Goal: Book appointment/travel/reservation

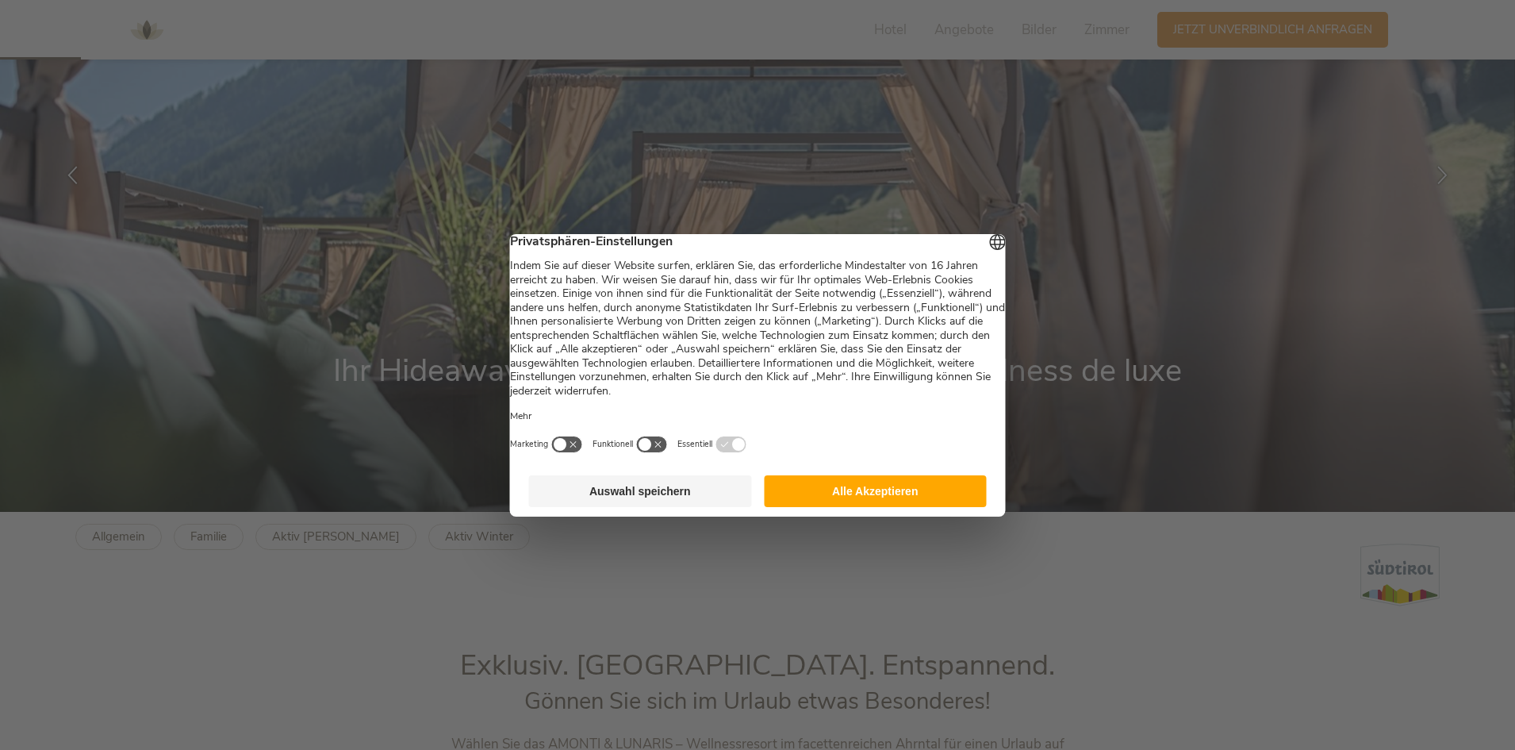
scroll to position [238, 0]
click at [912, 507] on button "Alle Akzeptieren" at bounding box center [875, 491] width 223 height 32
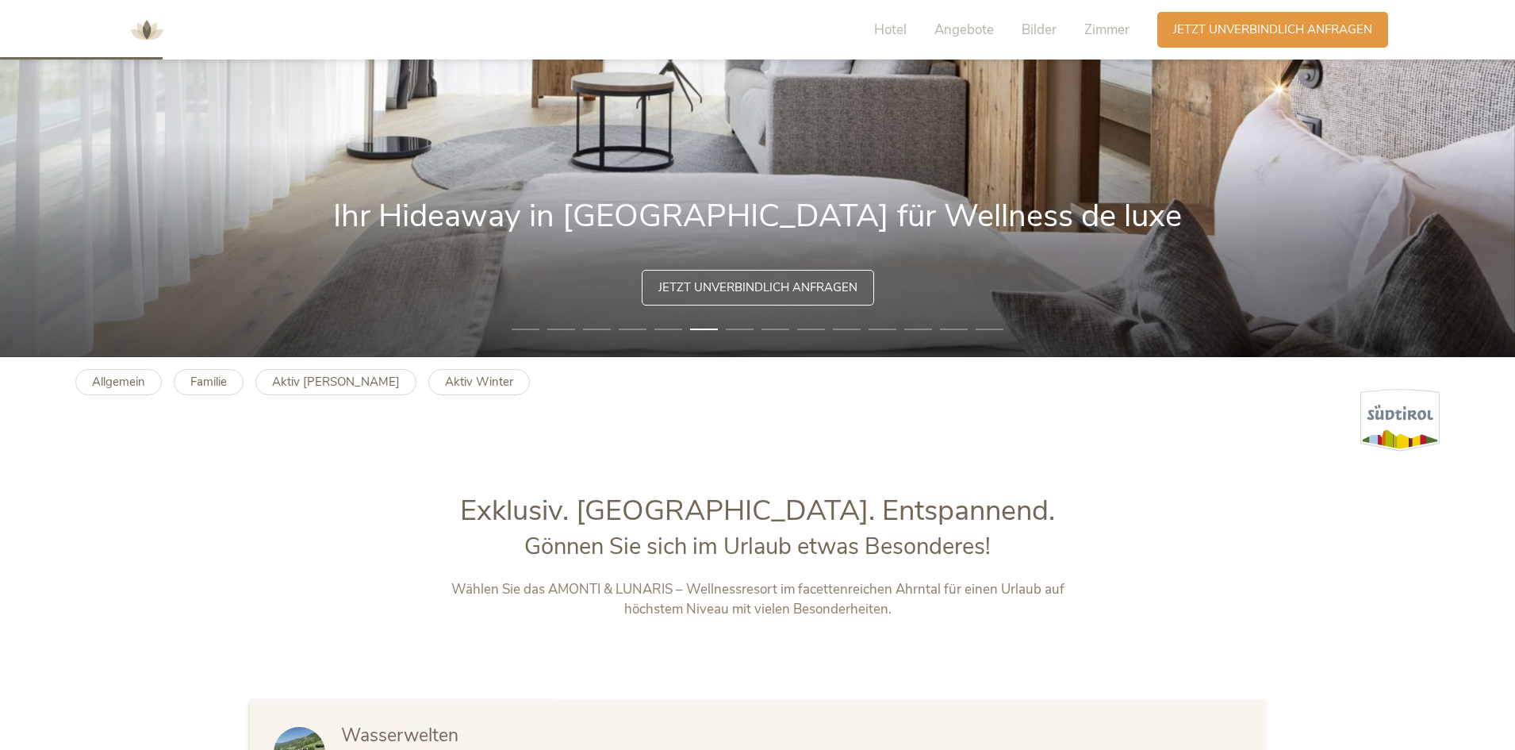
scroll to position [315, 0]
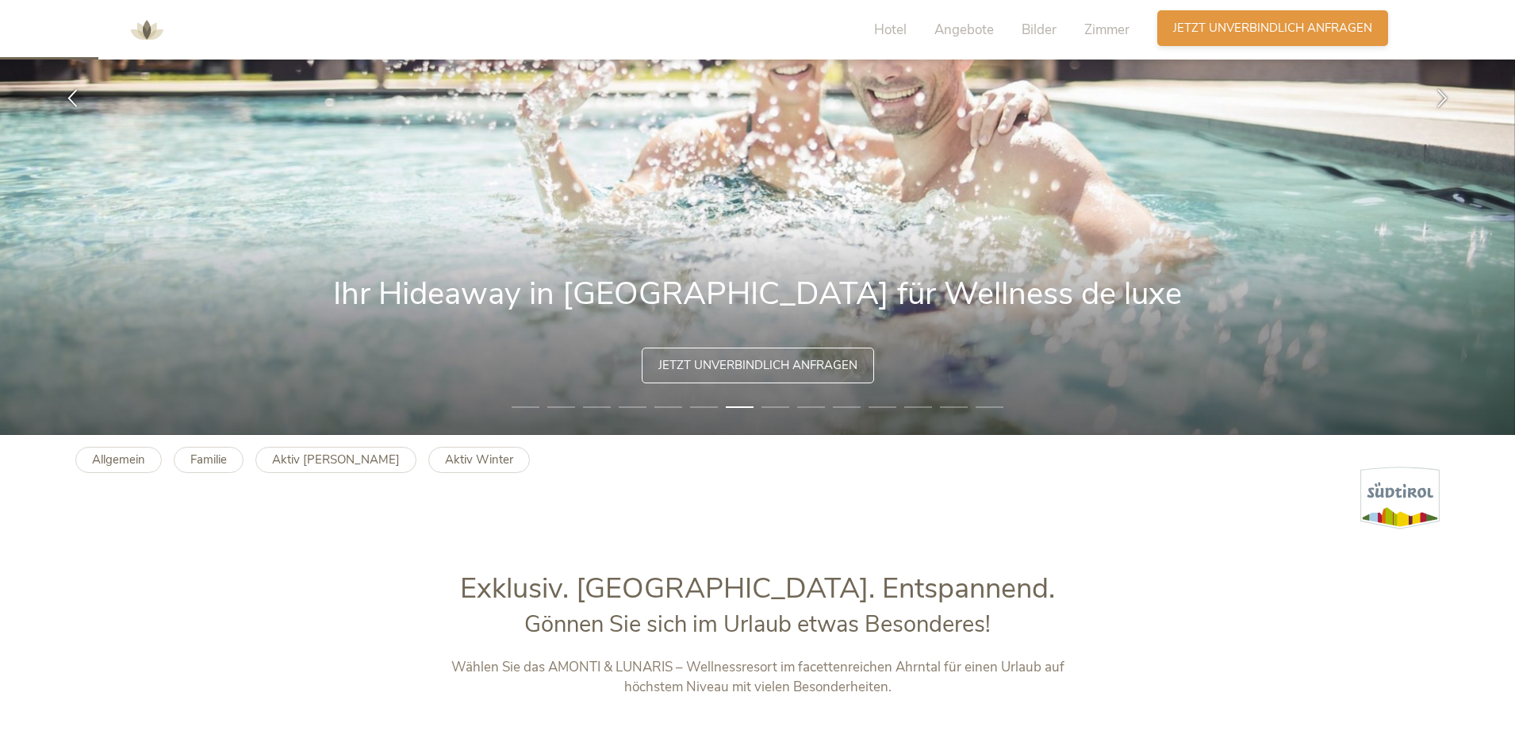
click at [1242, 33] on span "Jetzt unverbindlich anfragen" at bounding box center [1272, 28] width 199 height 17
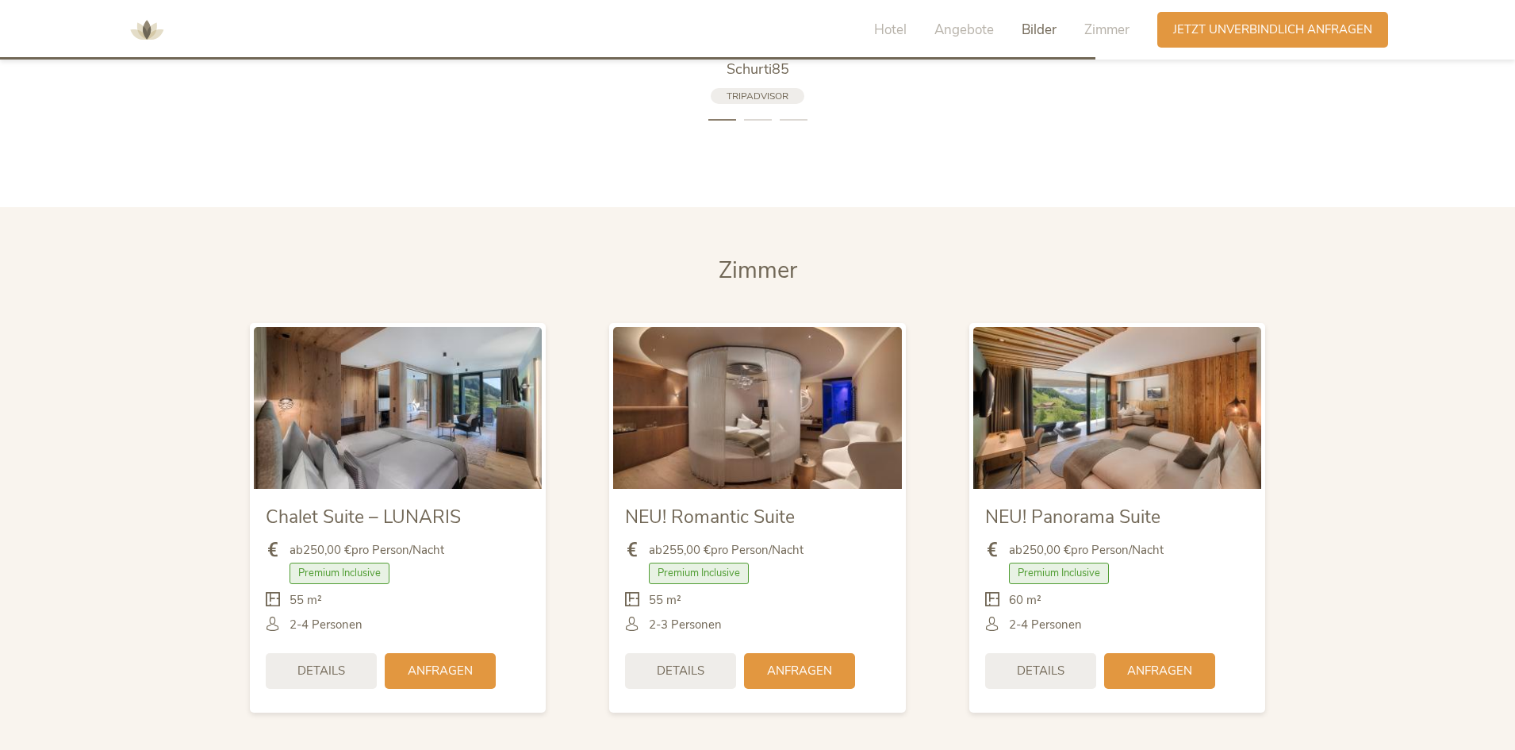
scroll to position [3440, 0]
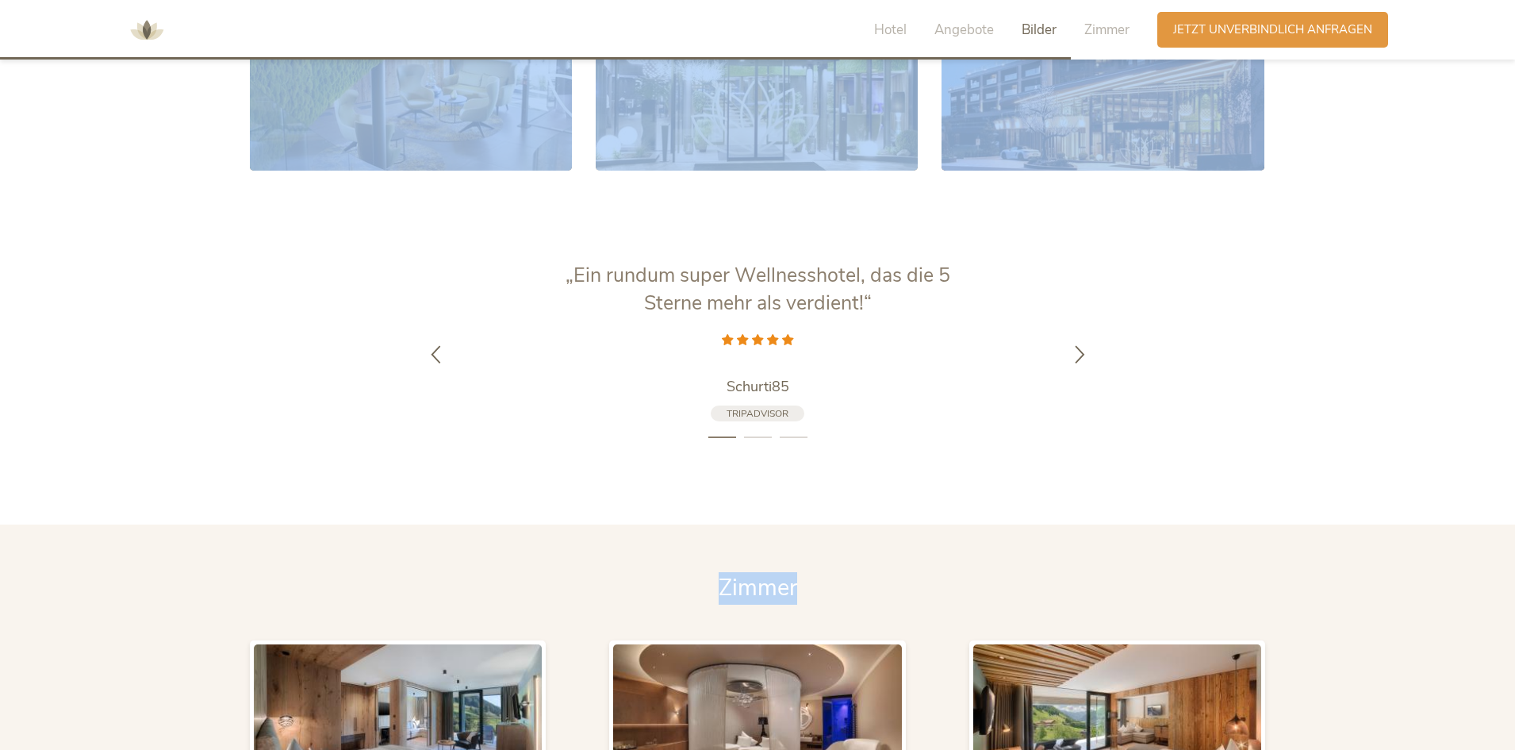
drag, startPoint x: 1507, startPoint y: 493, endPoint x: 1513, endPoint y: 267, distance: 226.2
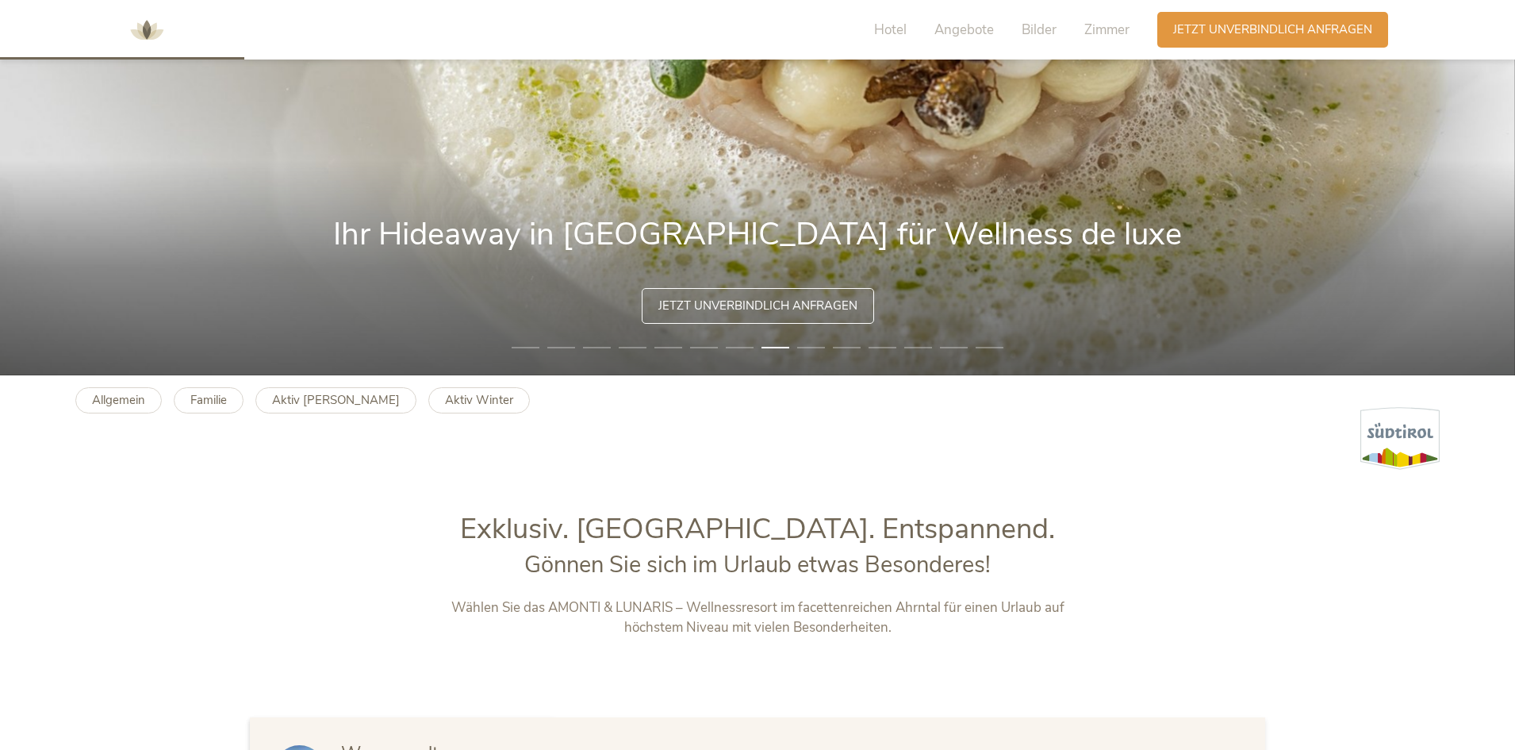
scroll to position [232, 0]
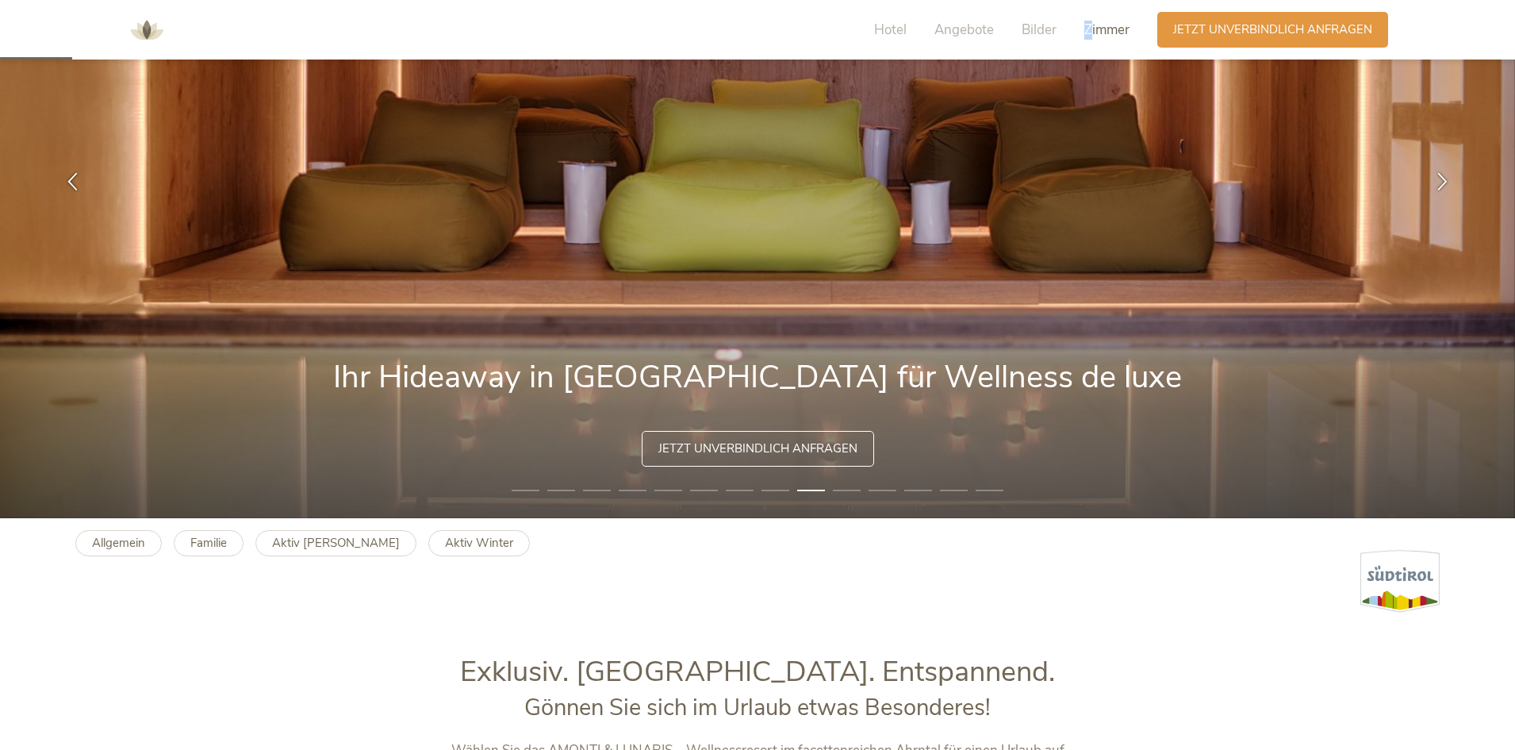
click at [1089, 27] on span "Zimmer" at bounding box center [1107, 30] width 45 height 18
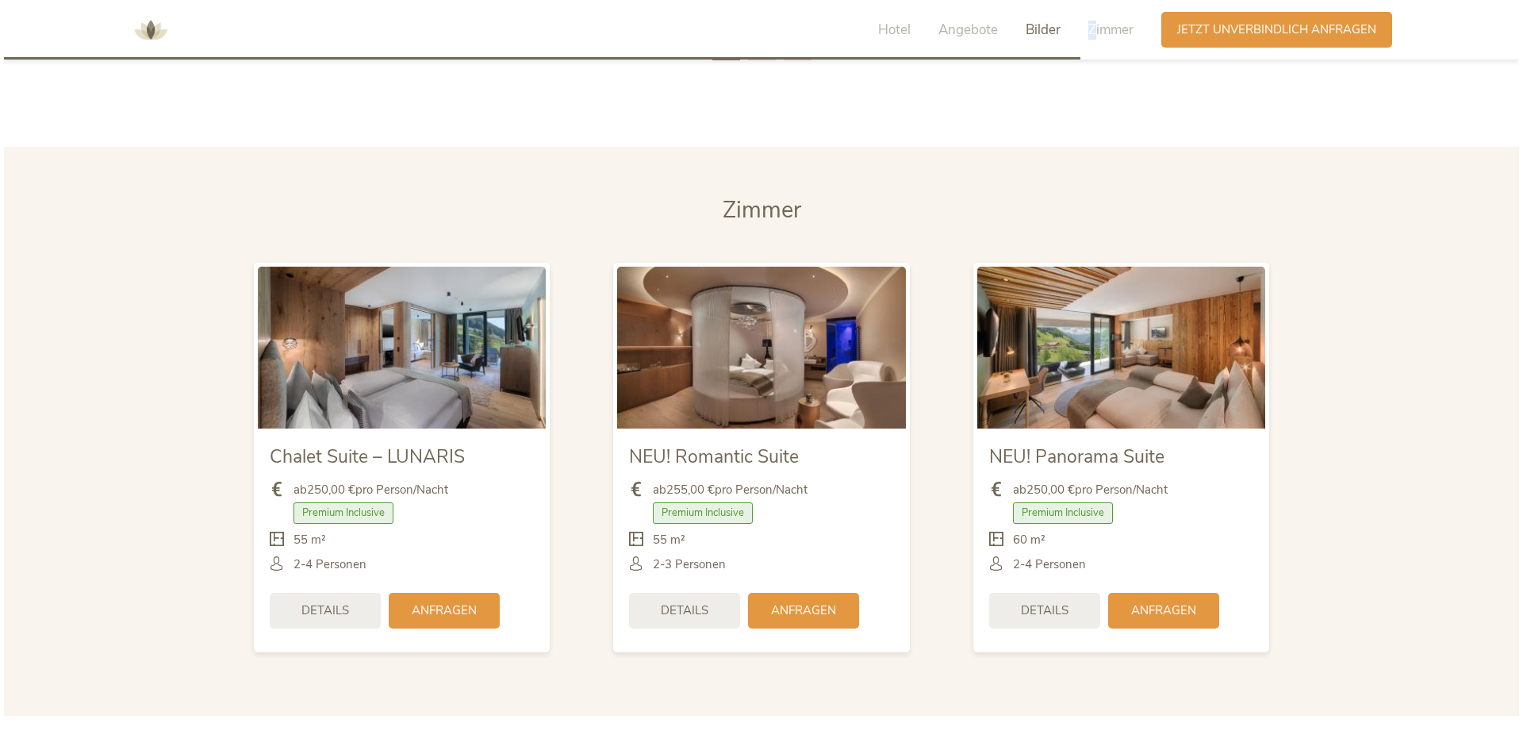
scroll to position [3885, 0]
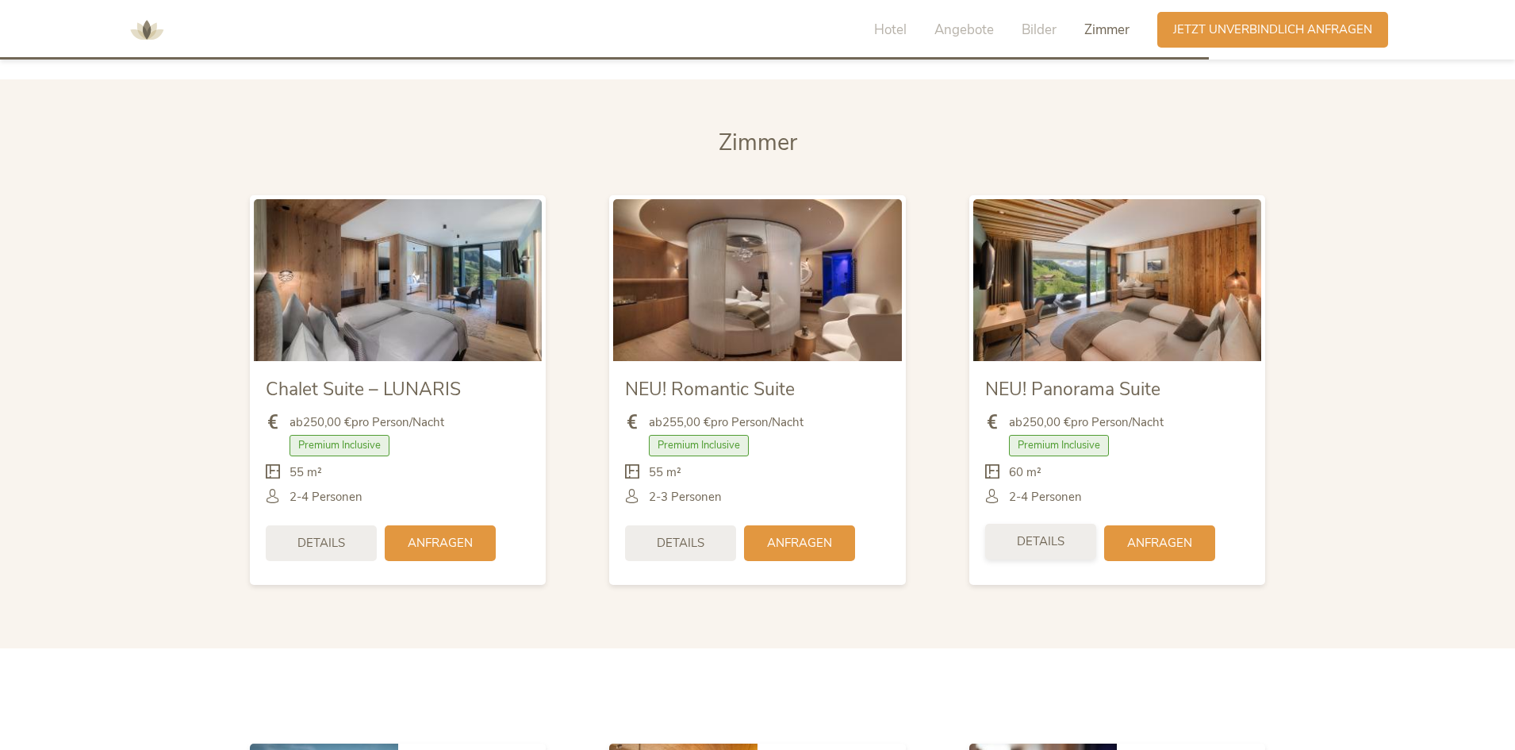
click at [1054, 540] on span "Details" at bounding box center [1041, 541] width 48 height 17
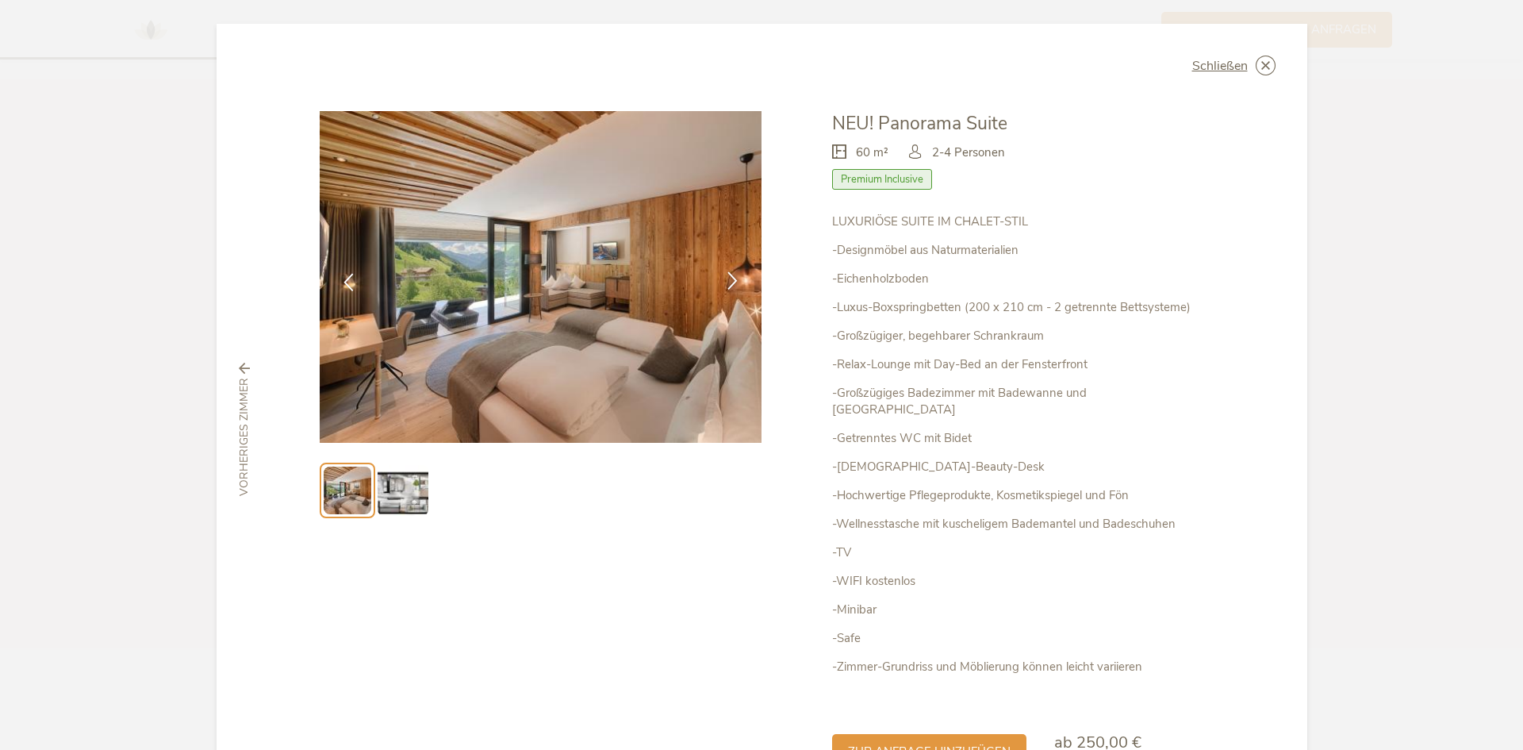
click at [725, 277] on icon at bounding box center [733, 280] width 18 height 18
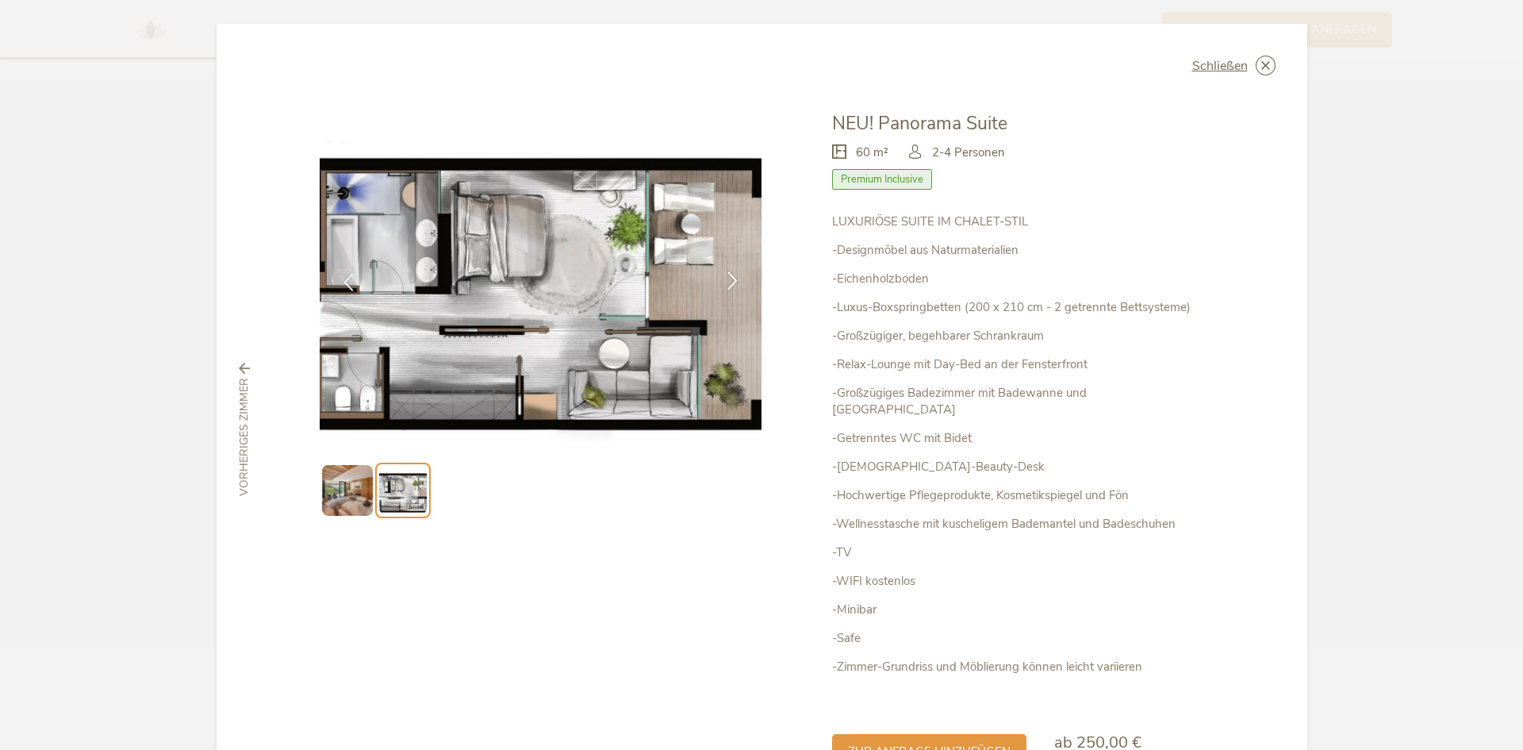
click at [731, 279] on icon at bounding box center [733, 280] width 18 height 18
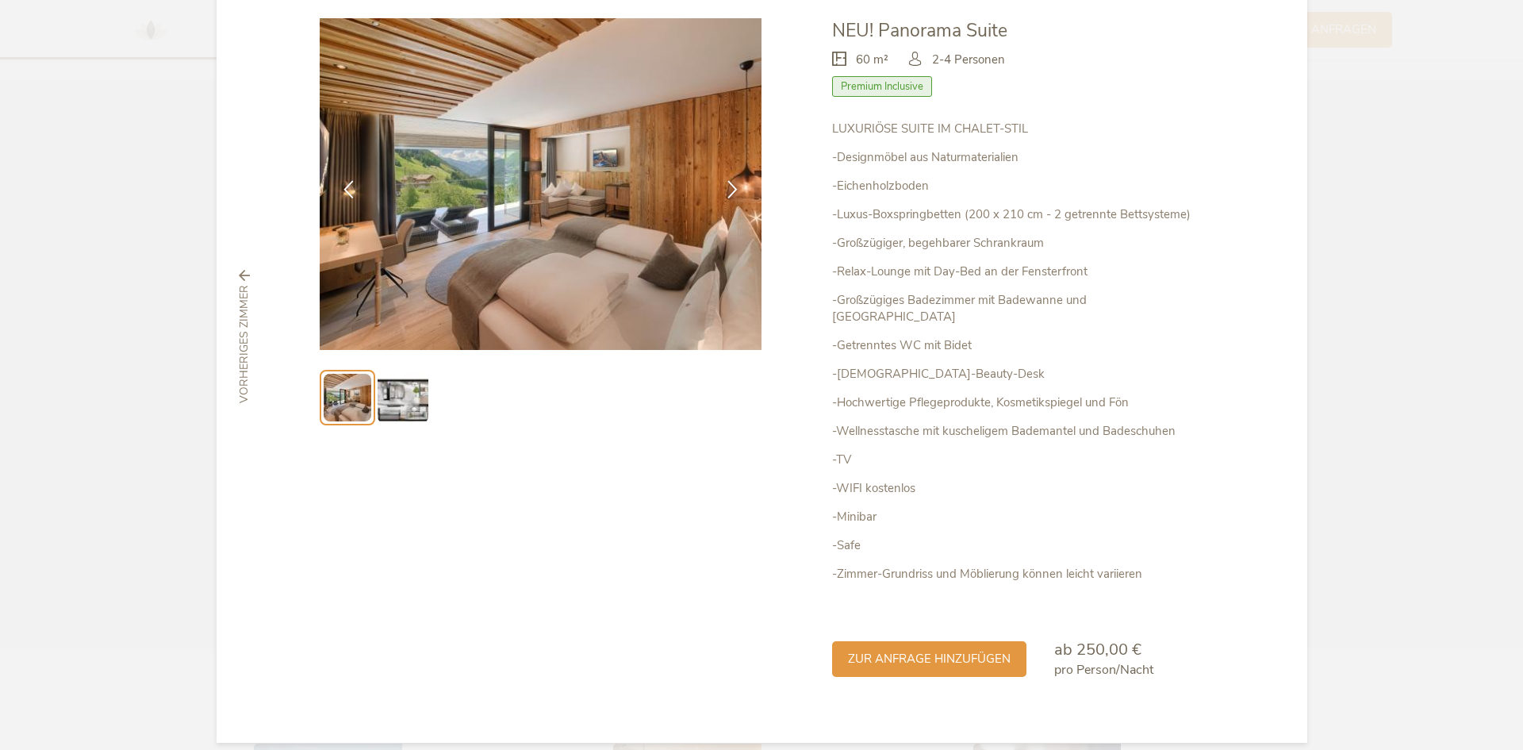
scroll to position [13, 0]
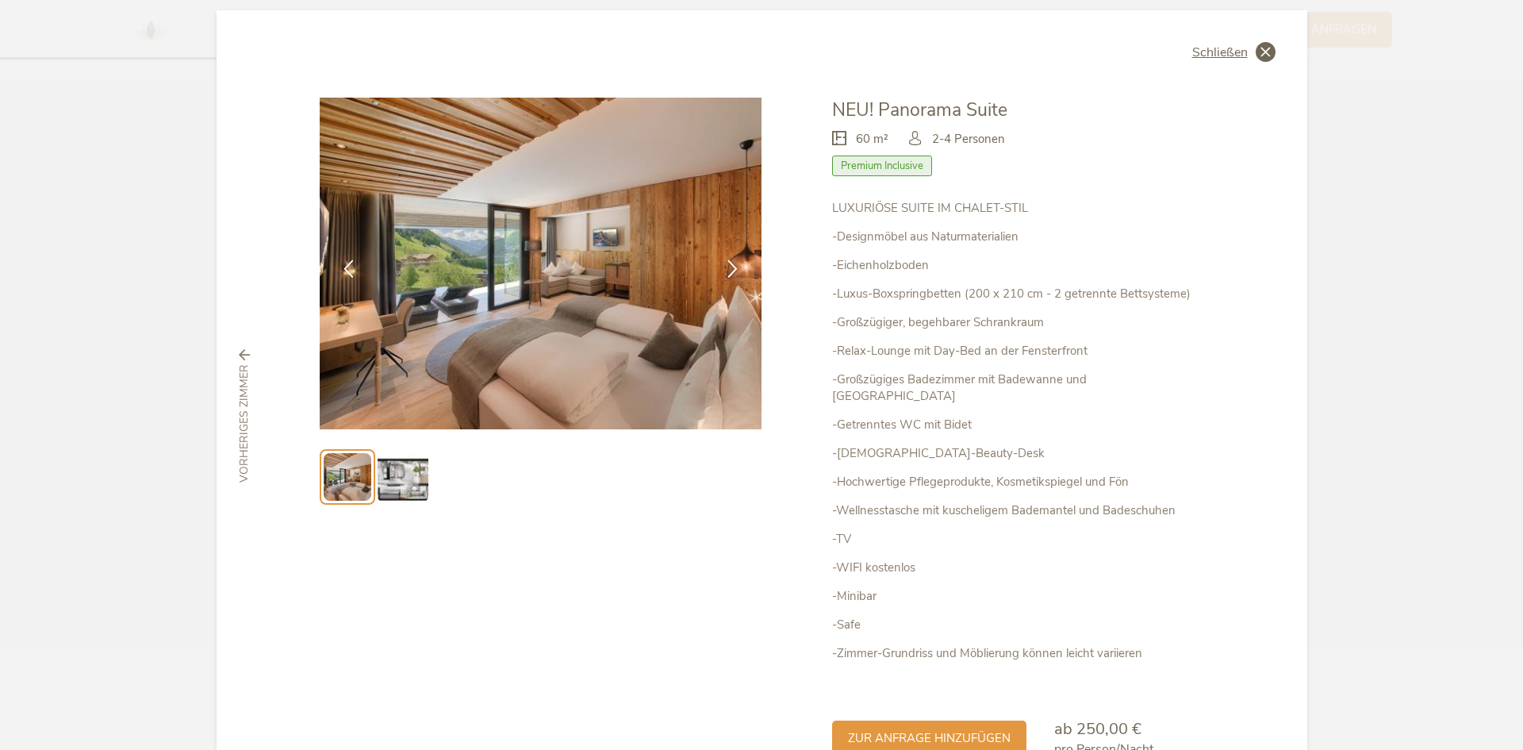
click at [1242, 47] on span "Schließen" at bounding box center [1220, 52] width 56 height 13
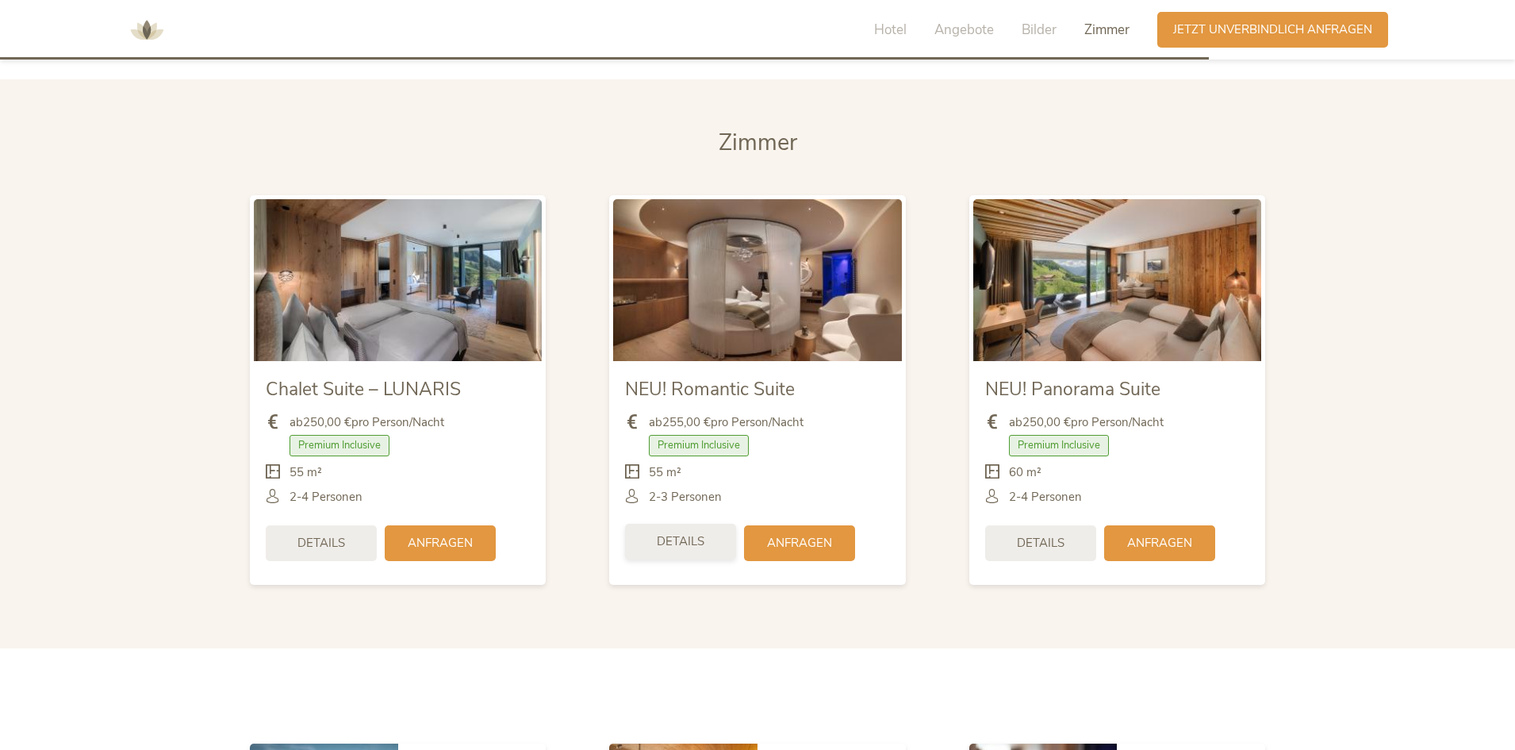
click at [693, 539] on span "Details" at bounding box center [681, 541] width 48 height 17
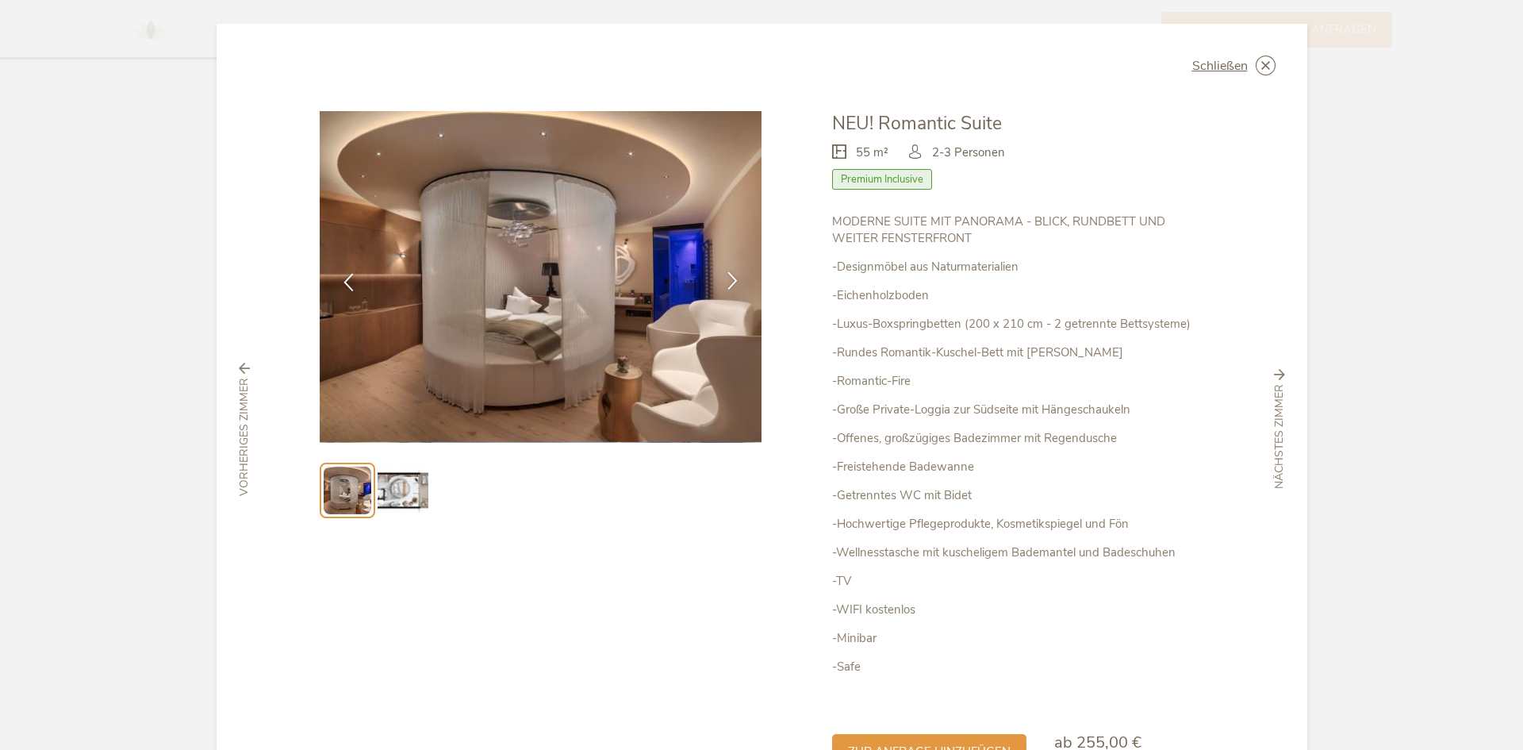
click at [724, 281] on icon at bounding box center [733, 280] width 18 height 18
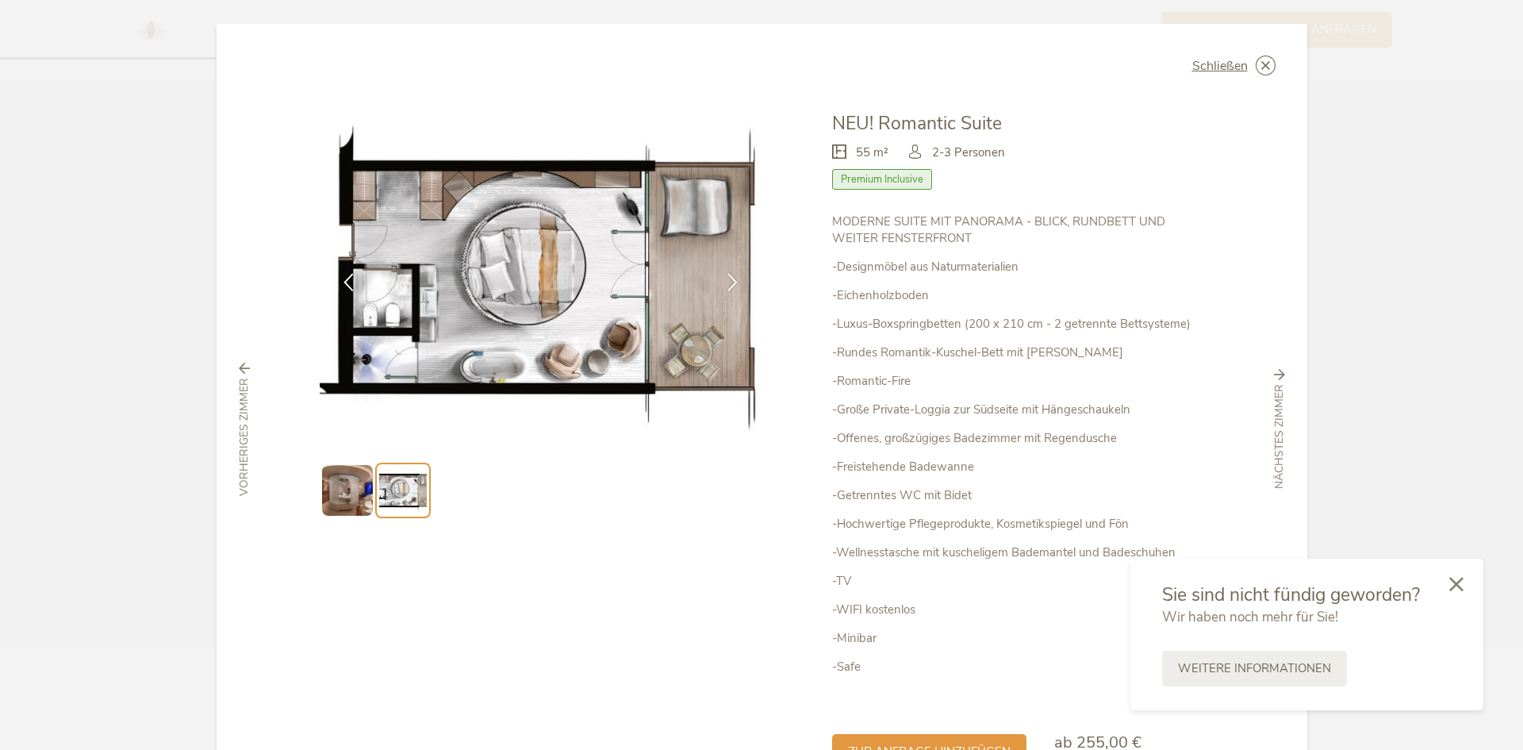
click at [1453, 581] on icon at bounding box center [1456, 584] width 14 height 14
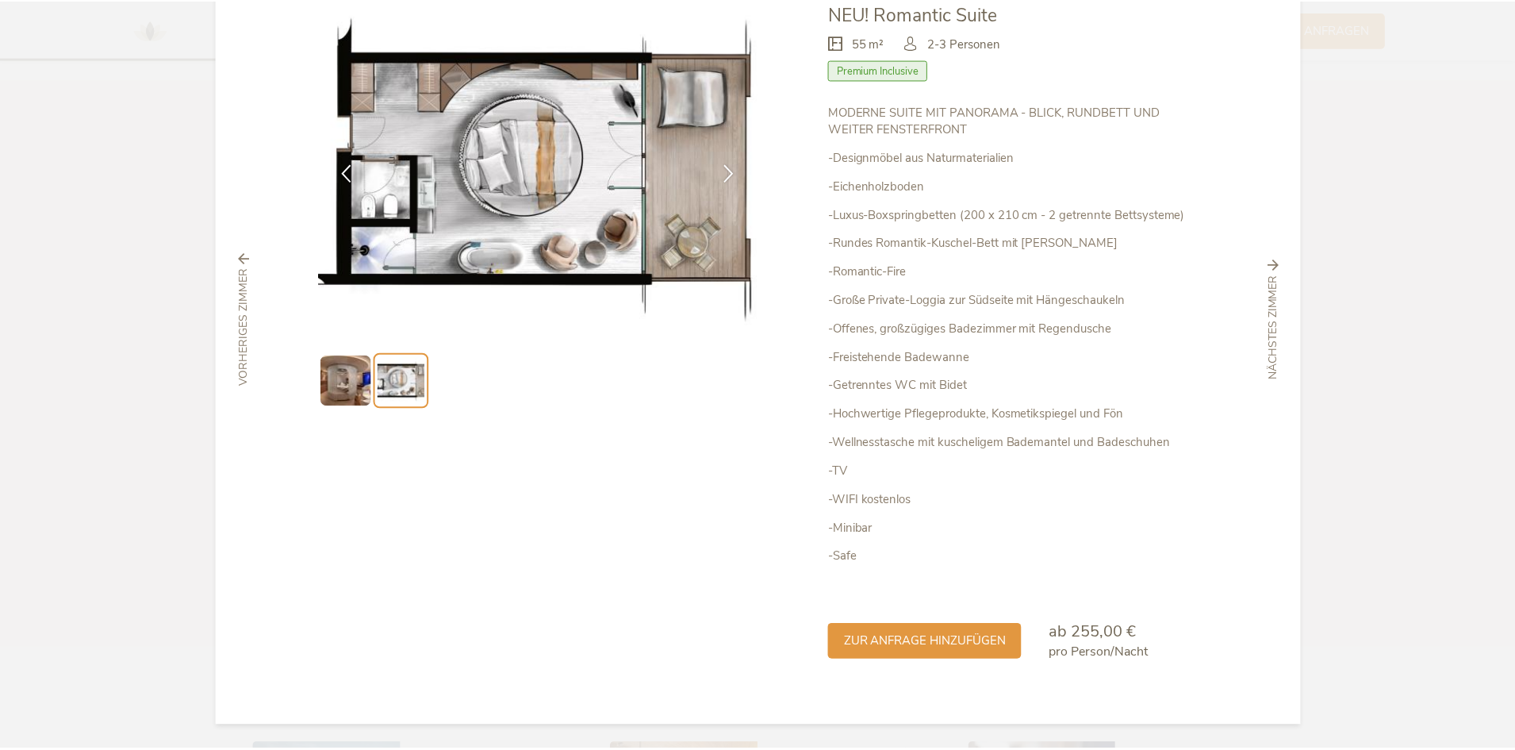
scroll to position [0, 0]
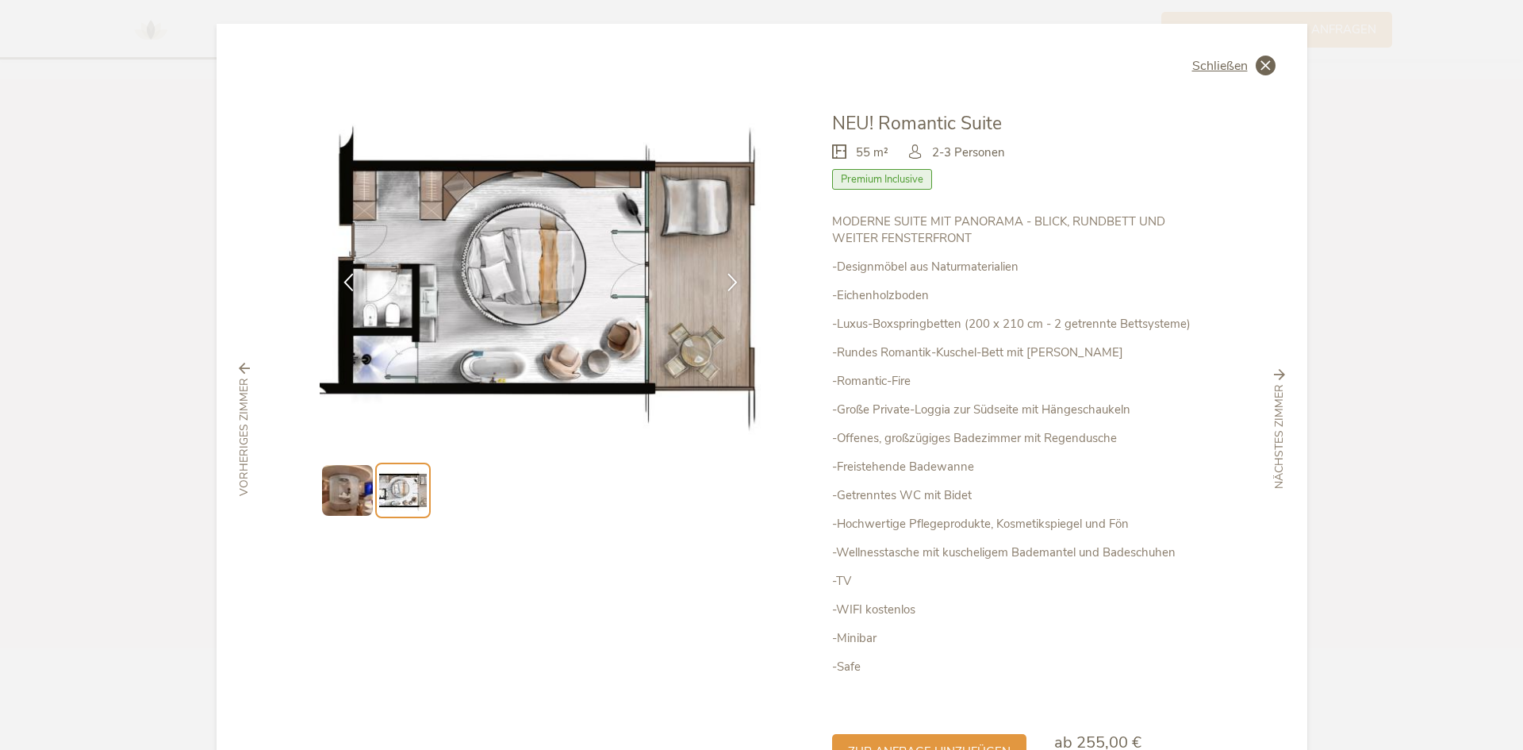
click at [1221, 67] on span "Schließen" at bounding box center [1220, 66] width 56 height 13
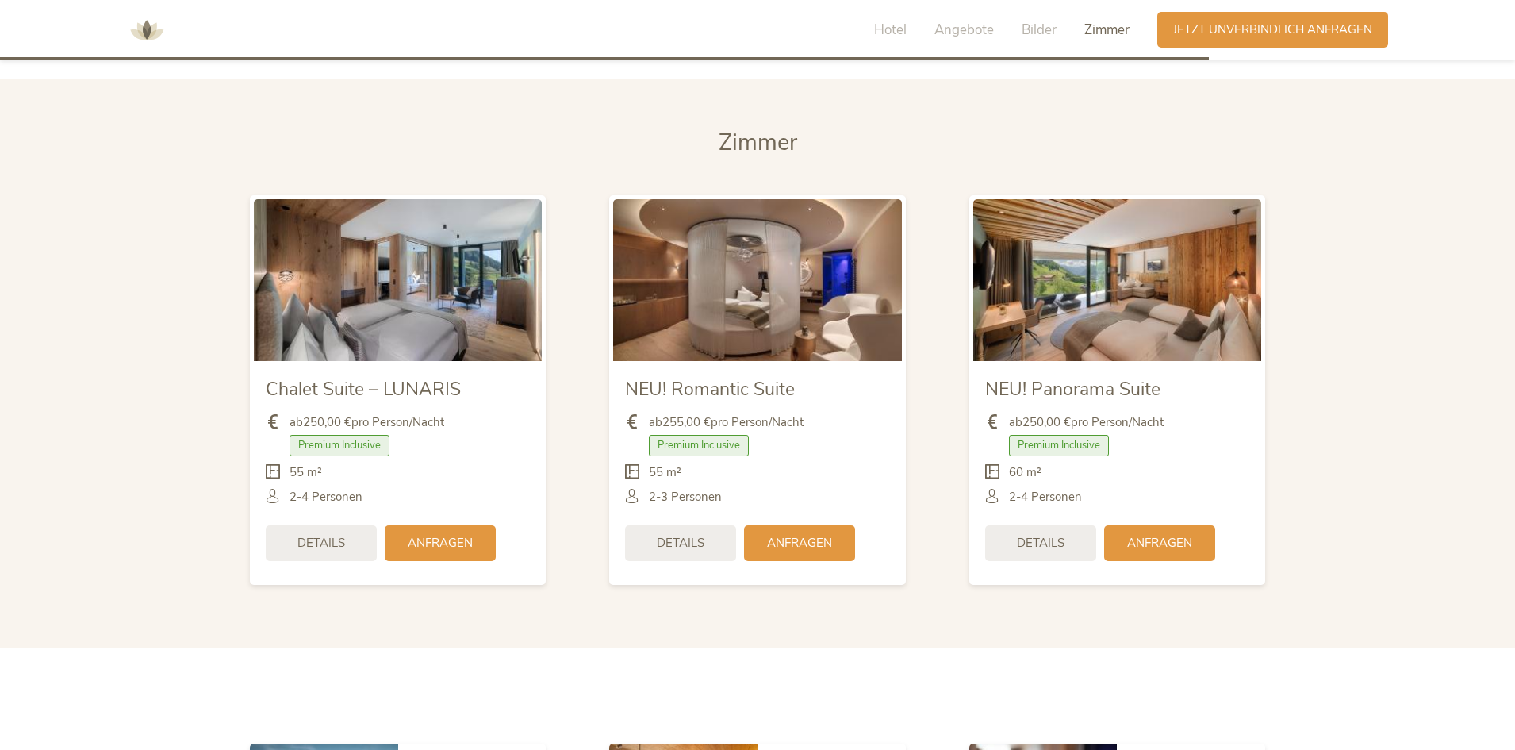
scroll to position [3647, 0]
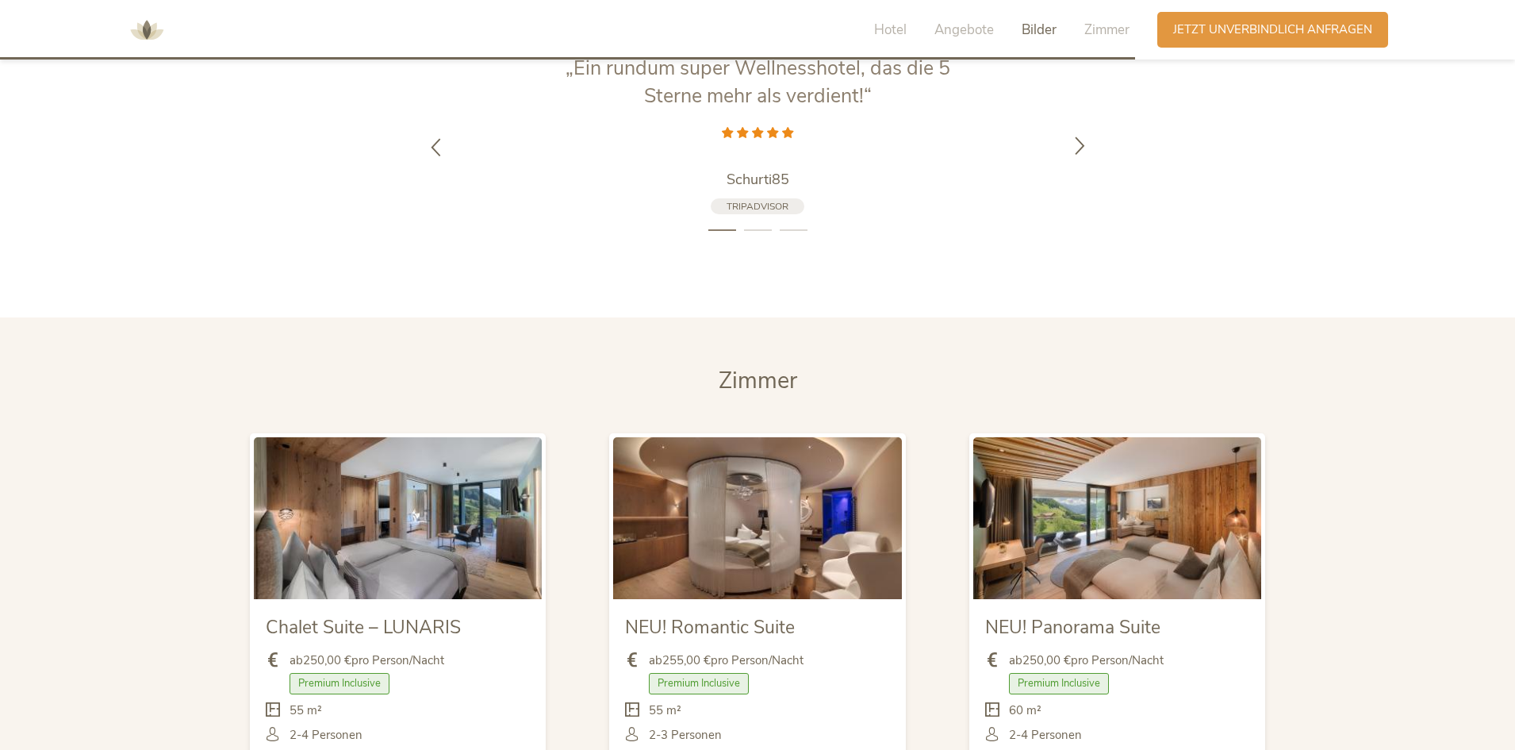
click at [1084, 143] on icon at bounding box center [1080, 145] width 18 height 18
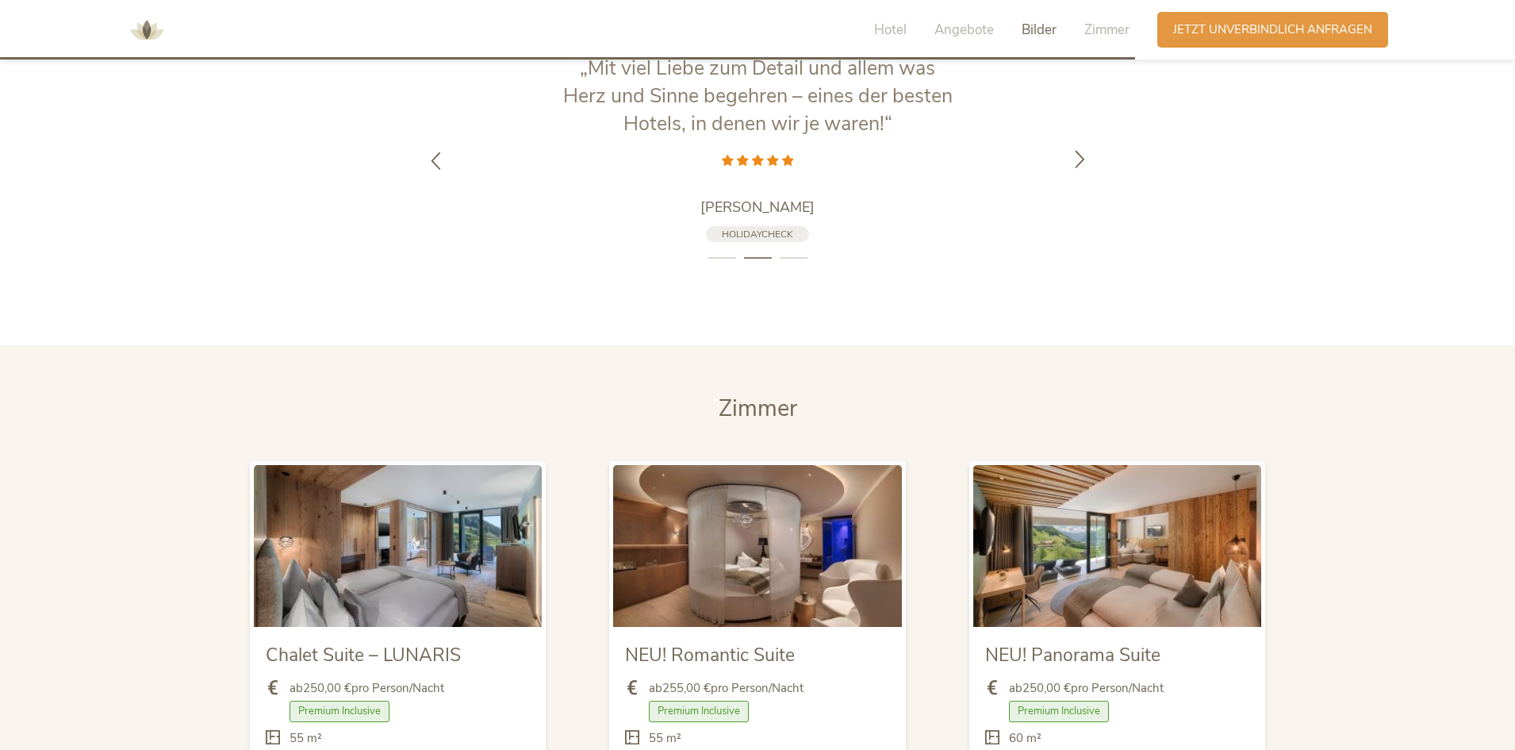
click at [1084, 145] on div at bounding box center [1080, 161] width 50 height 50
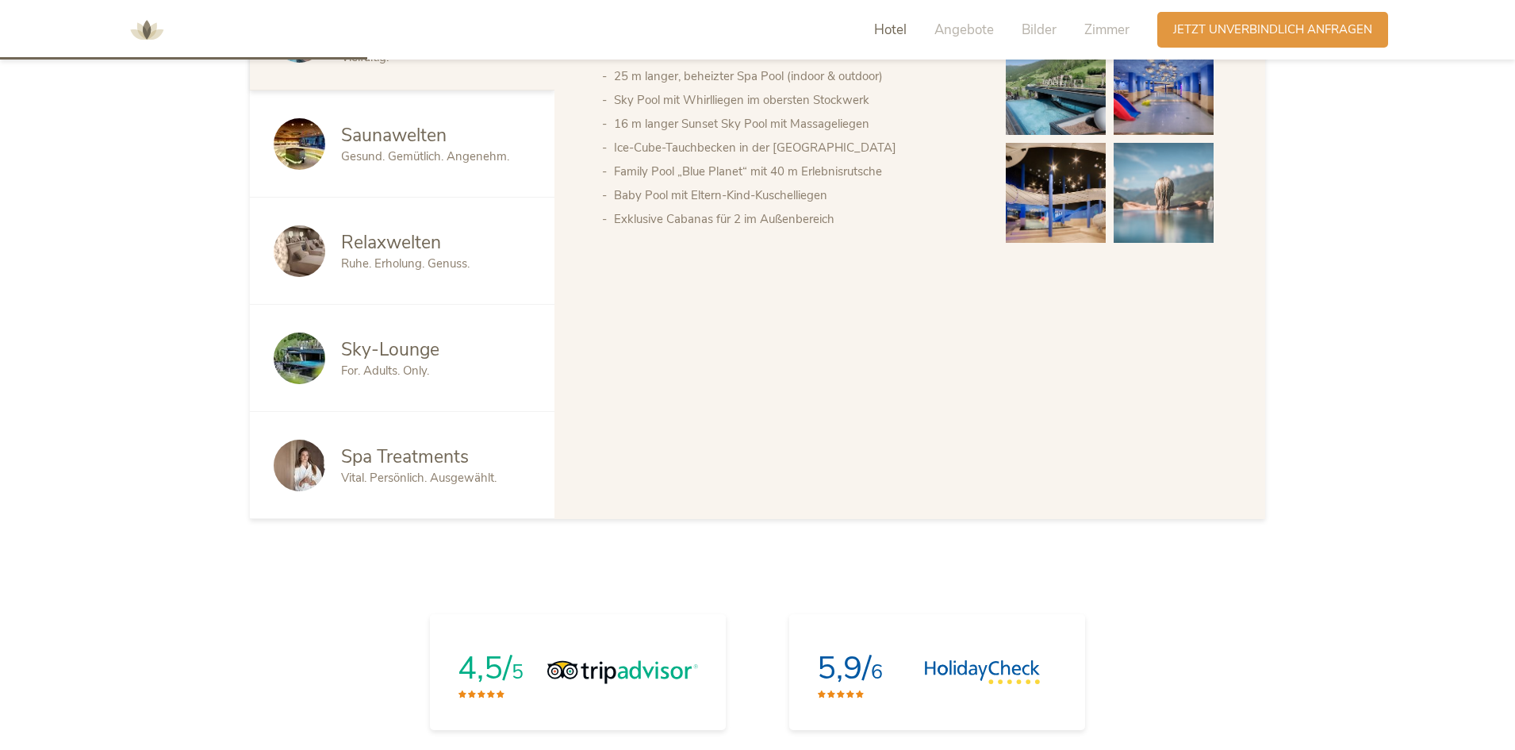
scroll to position [1029, 0]
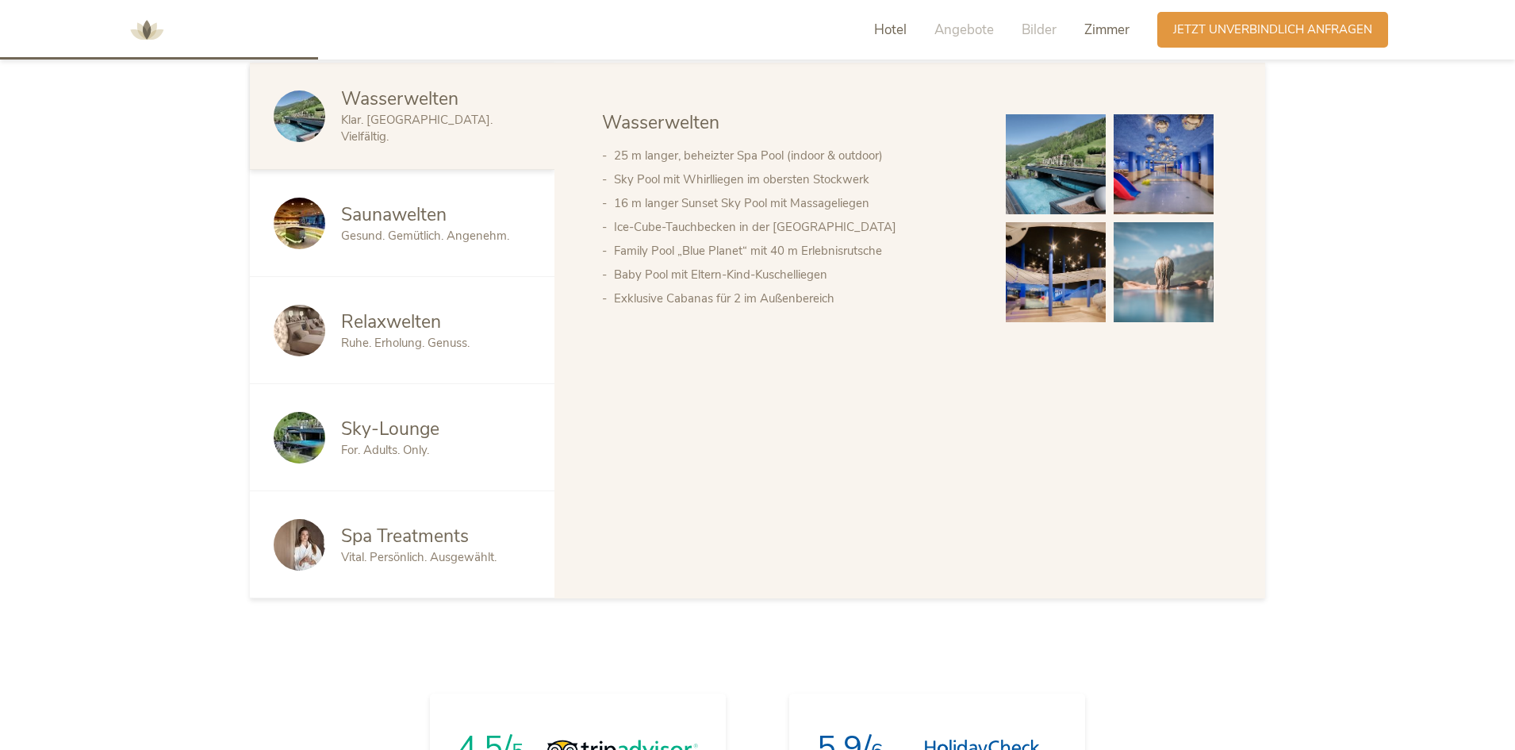
click at [1103, 30] on span "Zimmer" at bounding box center [1107, 30] width 45 height 18
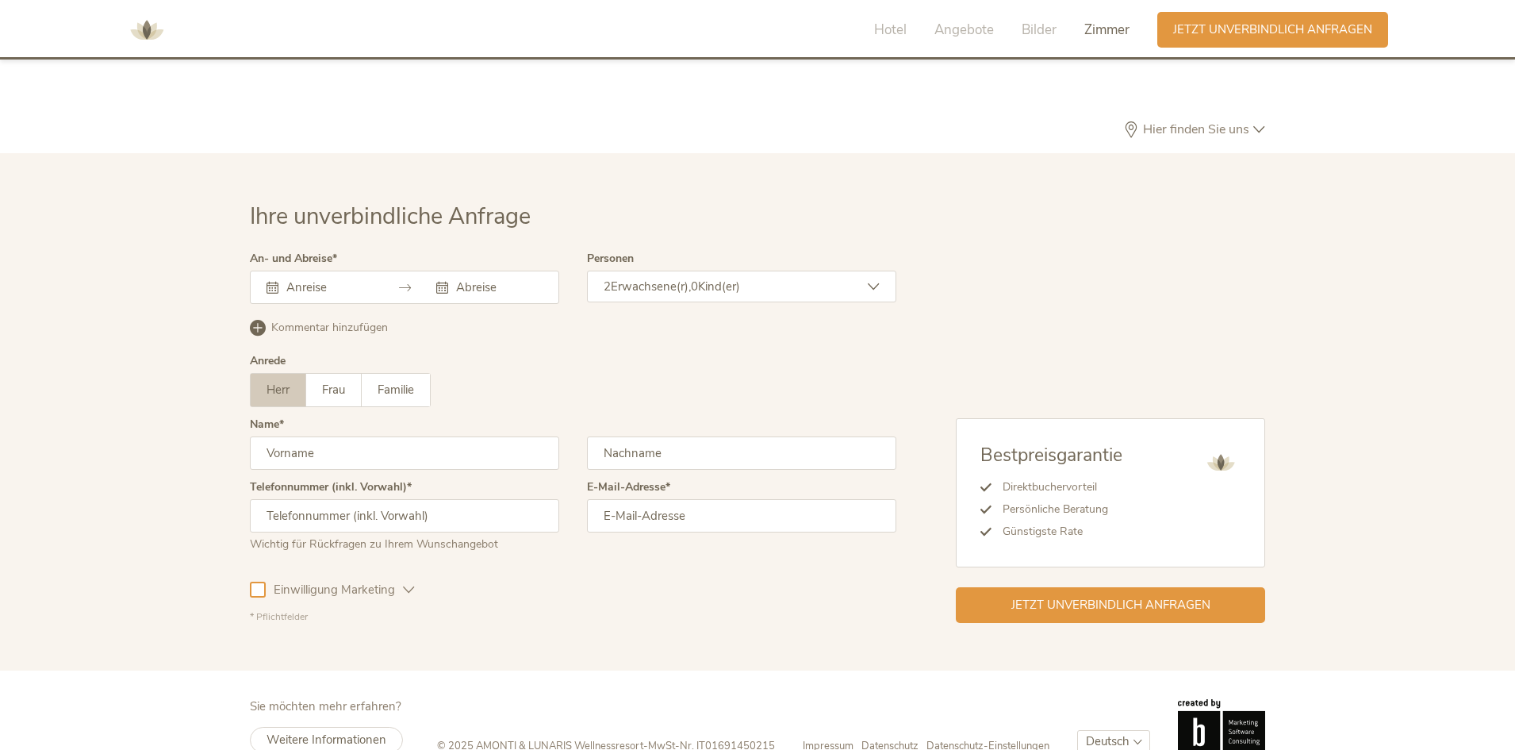
scroll to position [4896, 0]
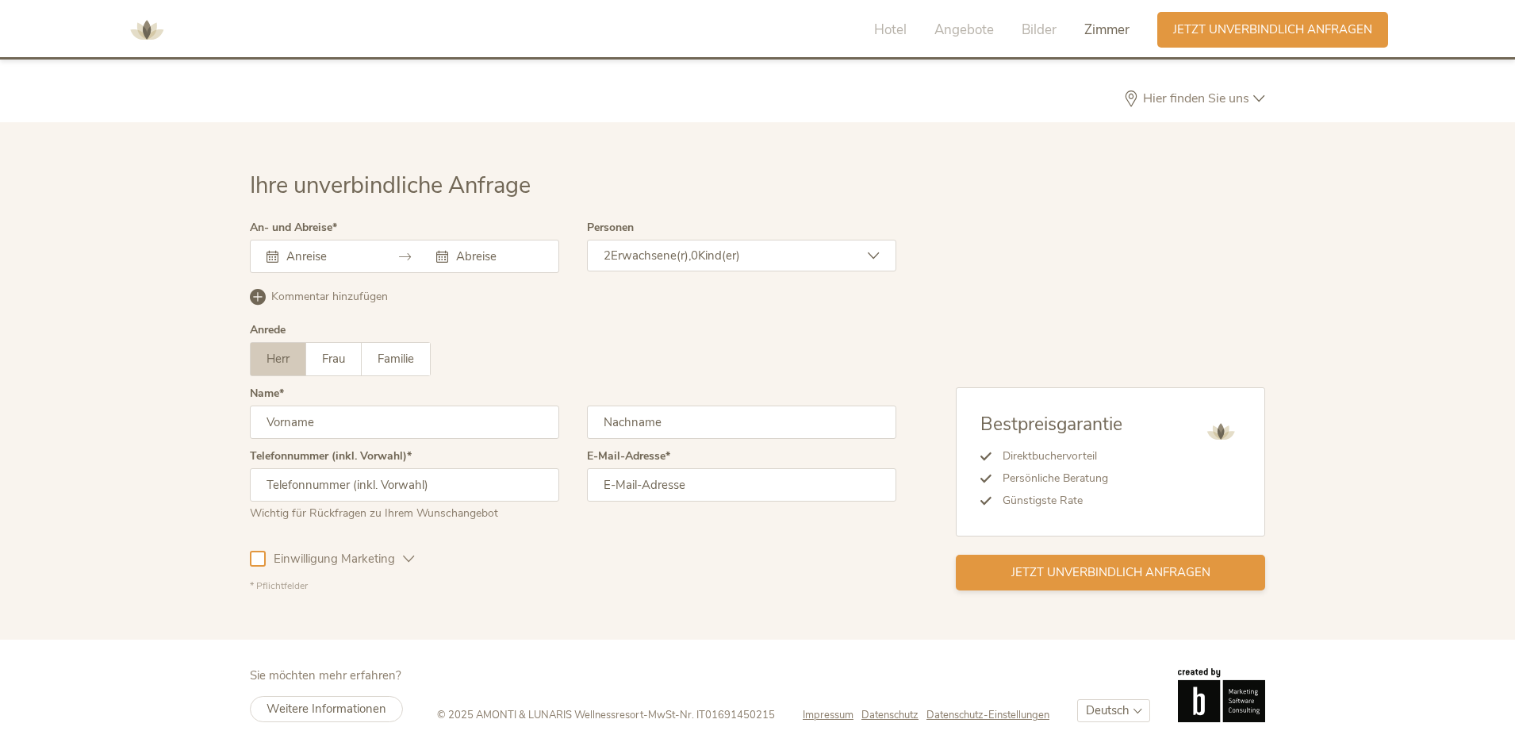
click at [1076, 581] on span "Jetzt unverbindlich anfragen" at bounding box center [1111, 572] width 199 height 17
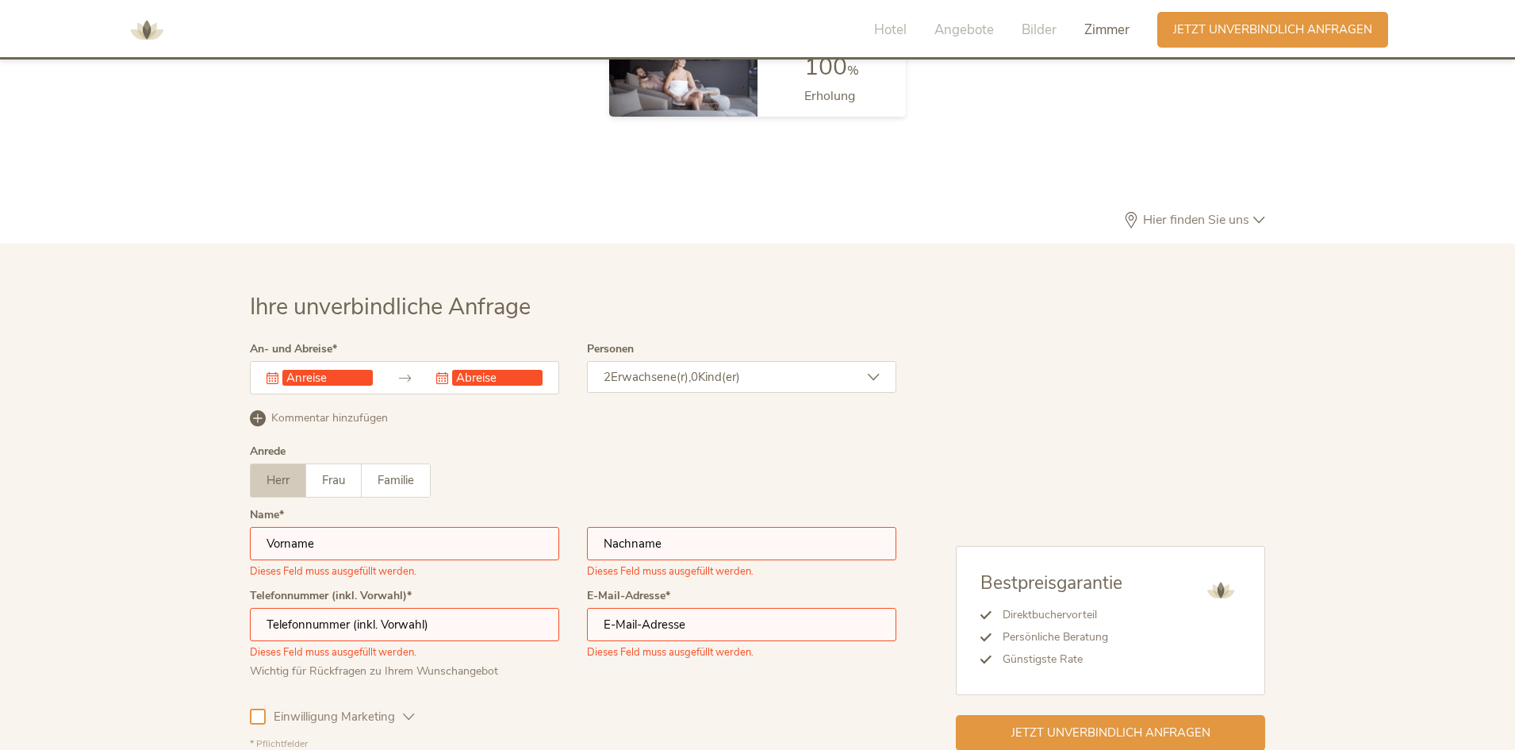
scroll to position [4695, 0]
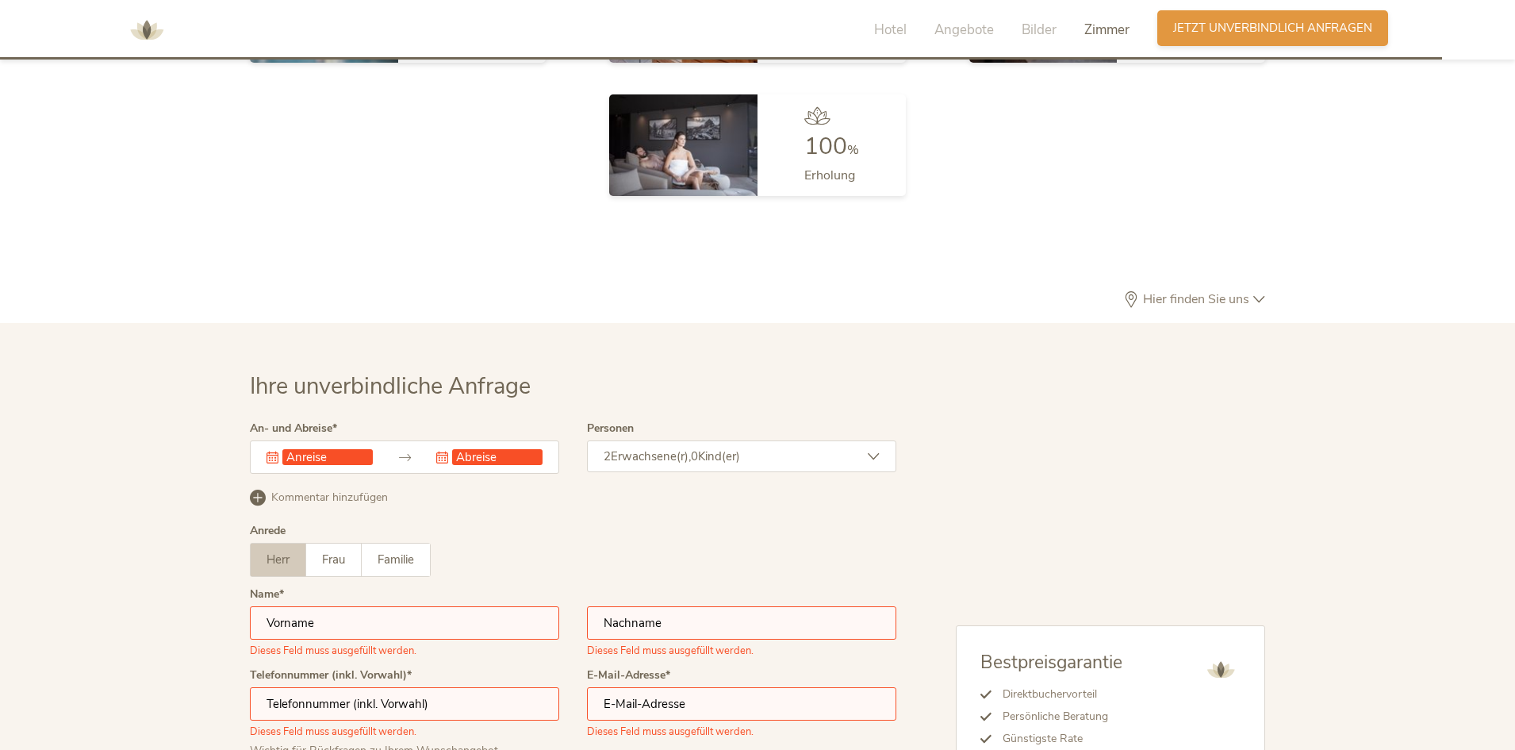
click at [1247, 33] on span "Jetzt unverbindlich anfragen" at bounding box center [1272, 28] width 199 height 17
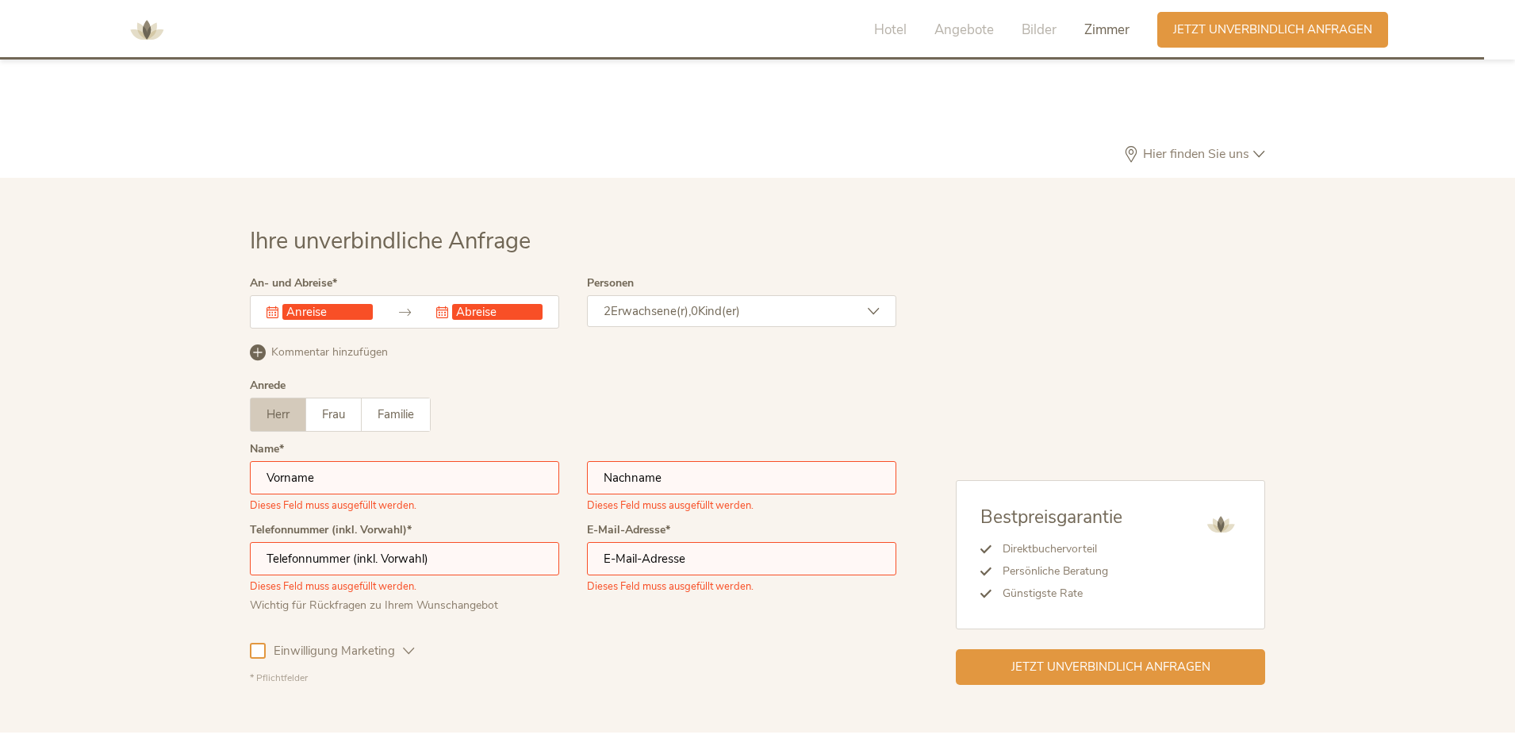
scroll to position [4933, 0]
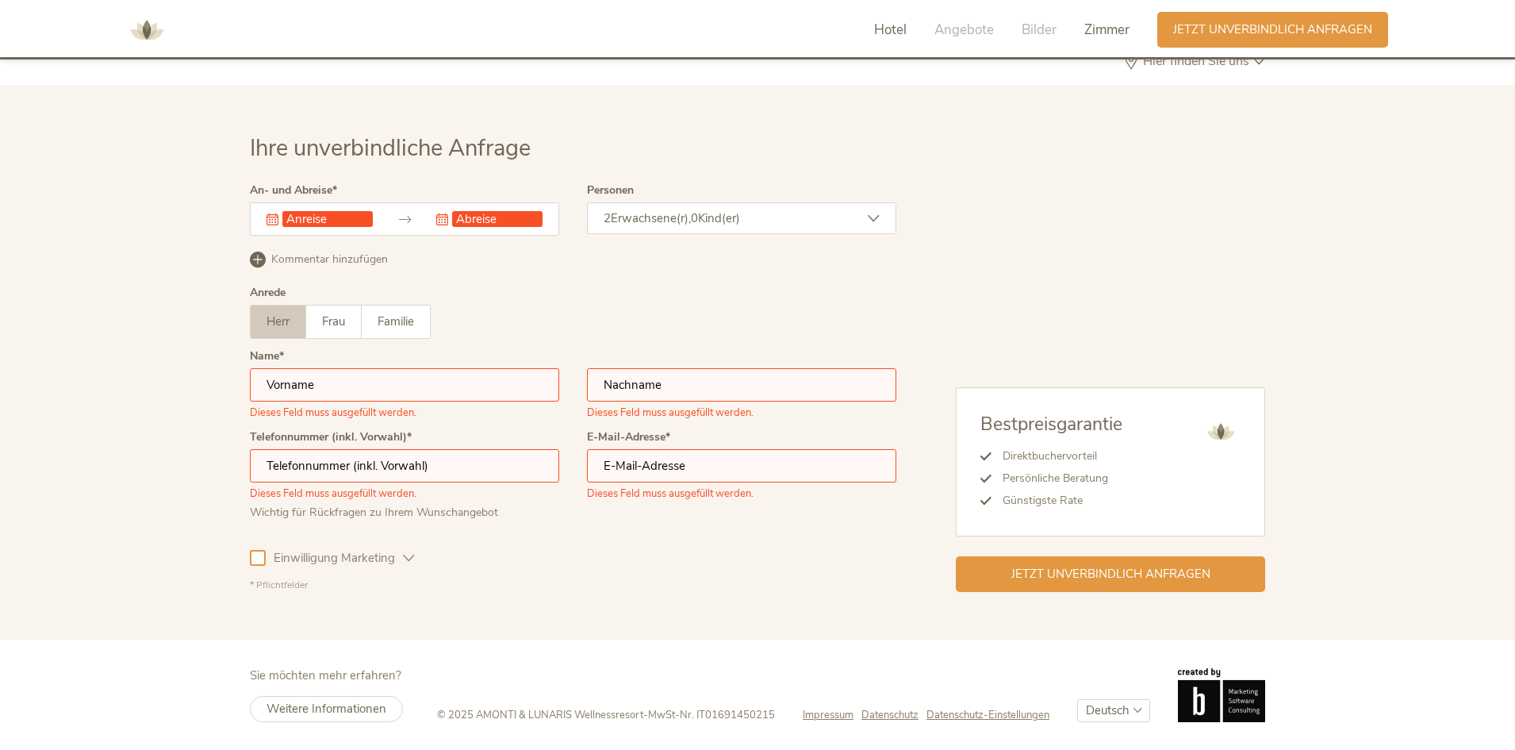
click at [897, 36] on span "Hotel" at bounding box center [890, 30] width 33 height 18
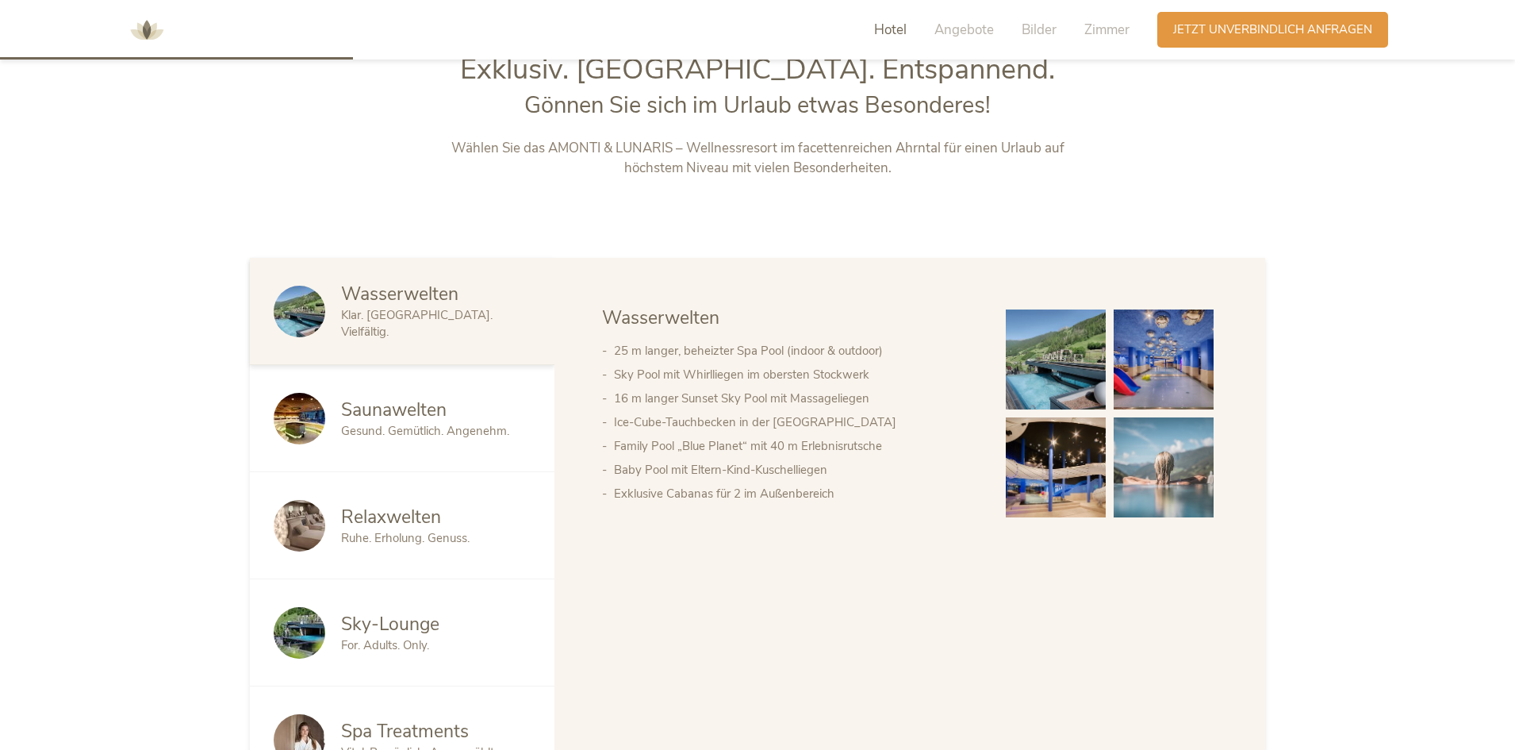
scroll to position [804, 0]
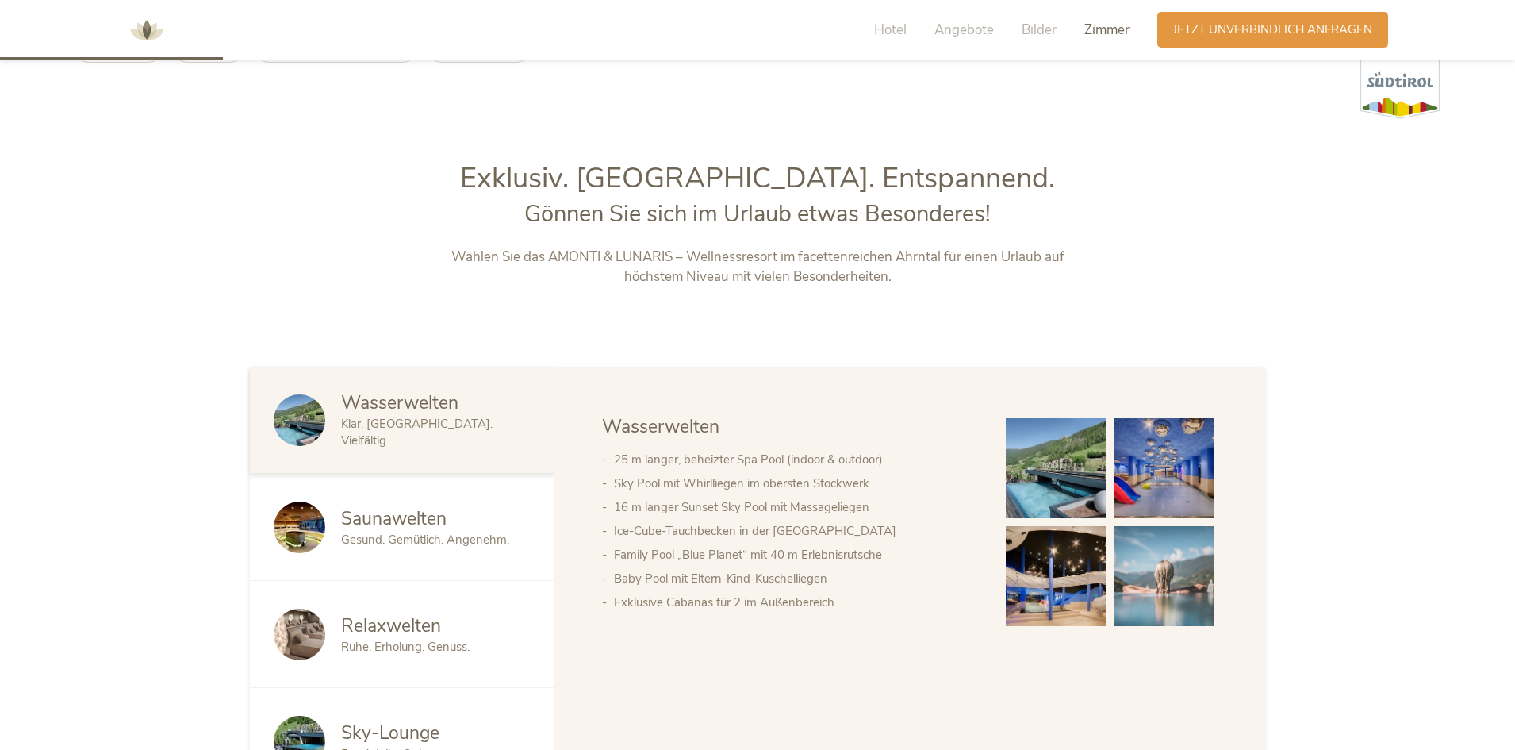
click at [1112, 25] on span "Zimmer" at bounding box center [1107, 30] width 45 height 18
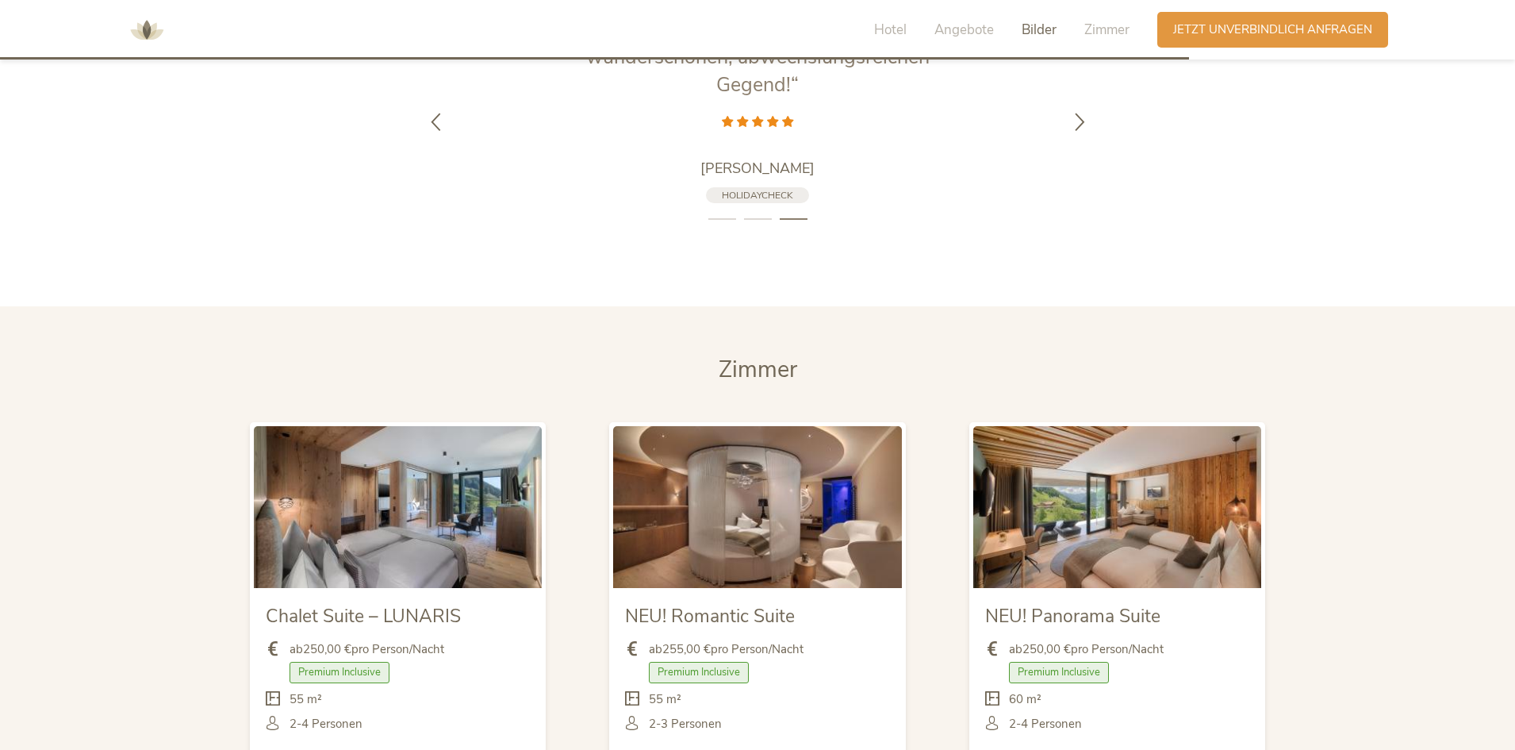
scroll to position [3913, 0]
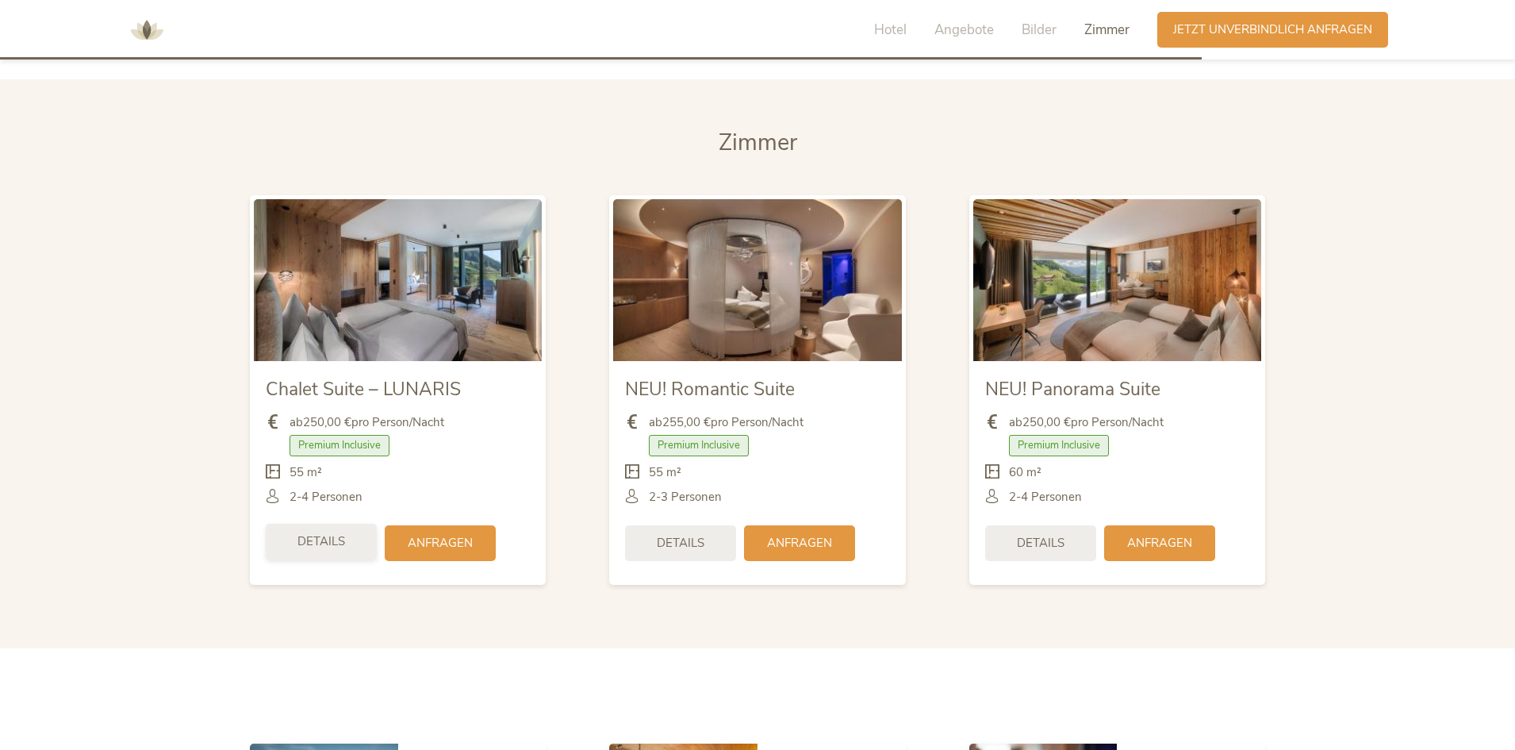
click at [328, 540] on span "Details" at bounding box center [322, 541] width 48 height 17
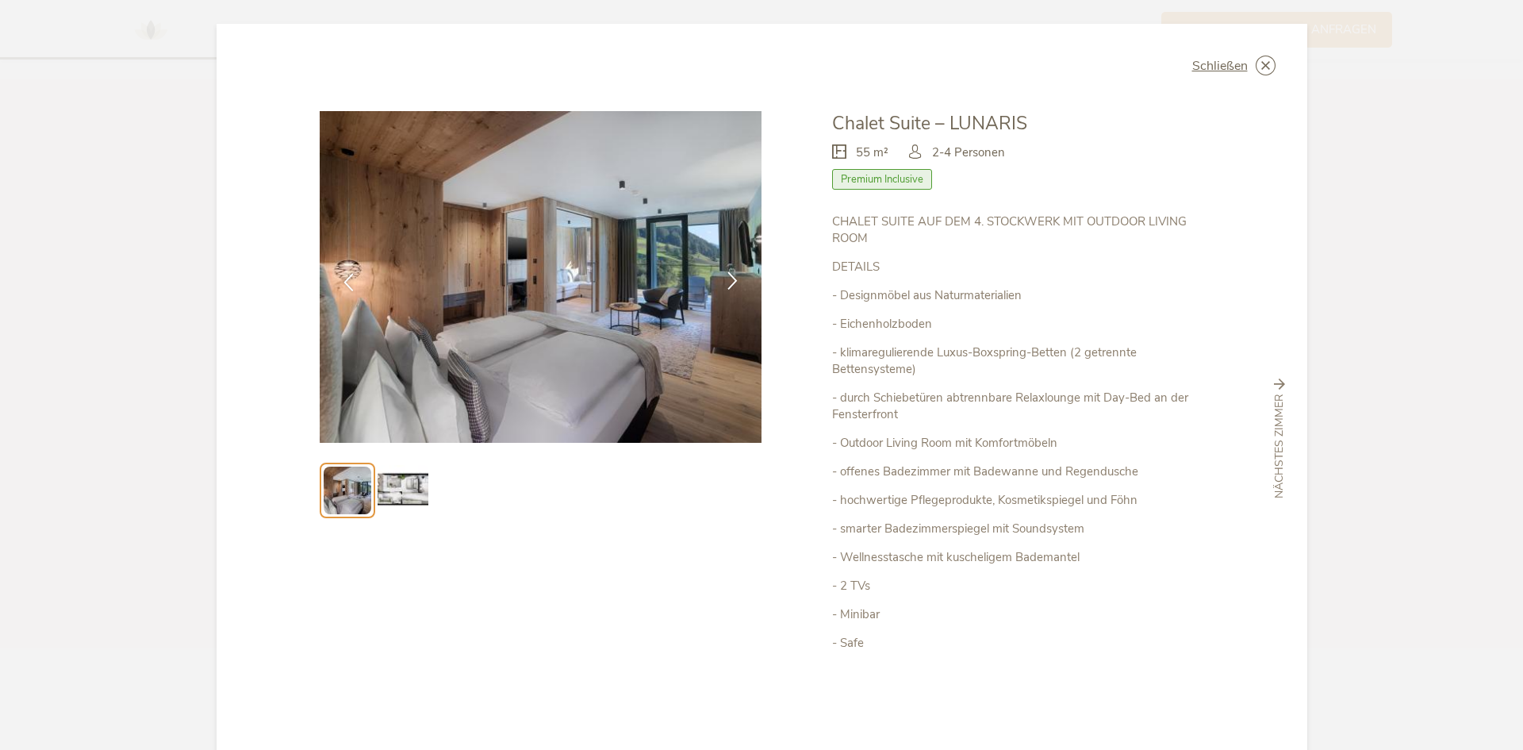
click at [724, 280] on icon at bounding box center [733, 280] width 18 height 18
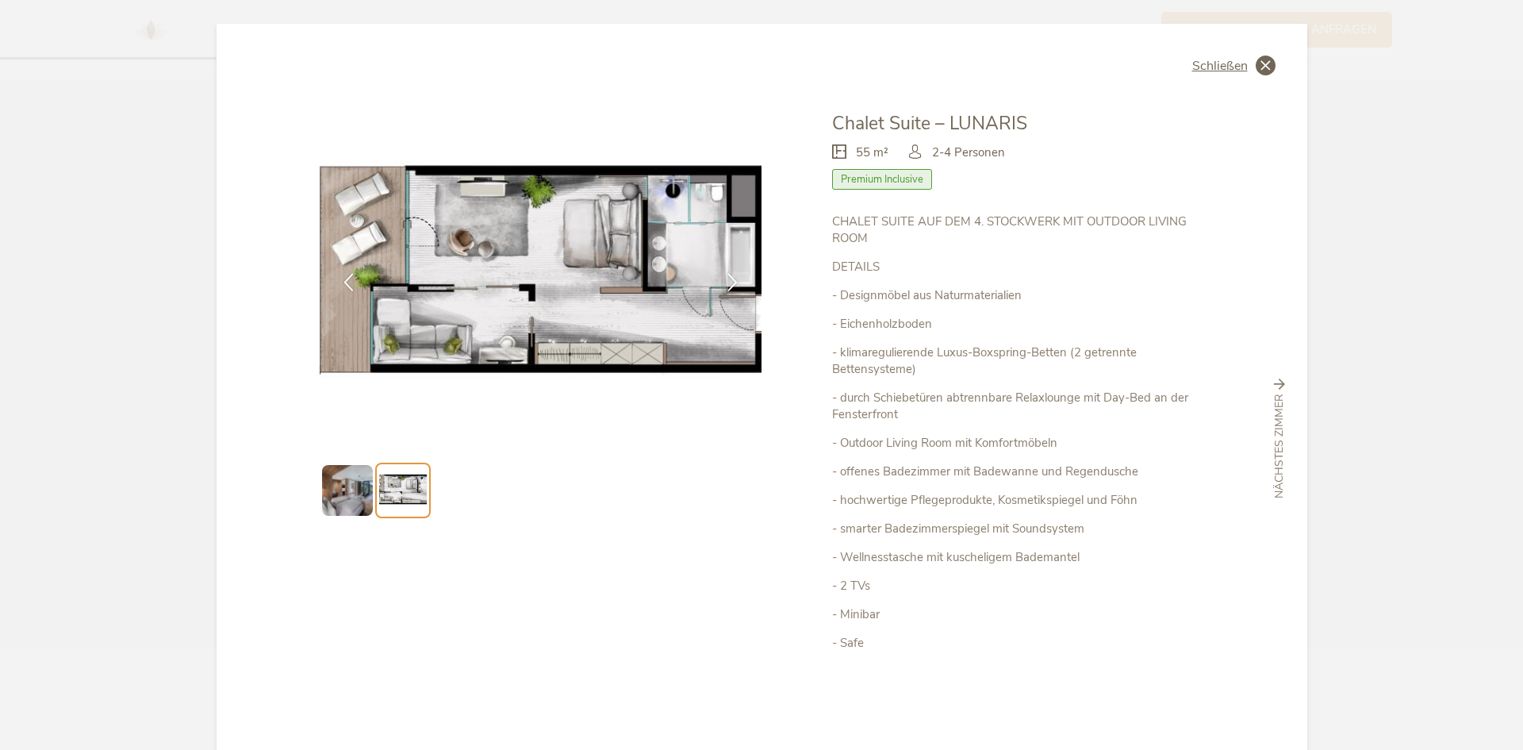
click at [1217, 63] on span "Schließen" at bounding box center [1220, 66] width 56 height 13
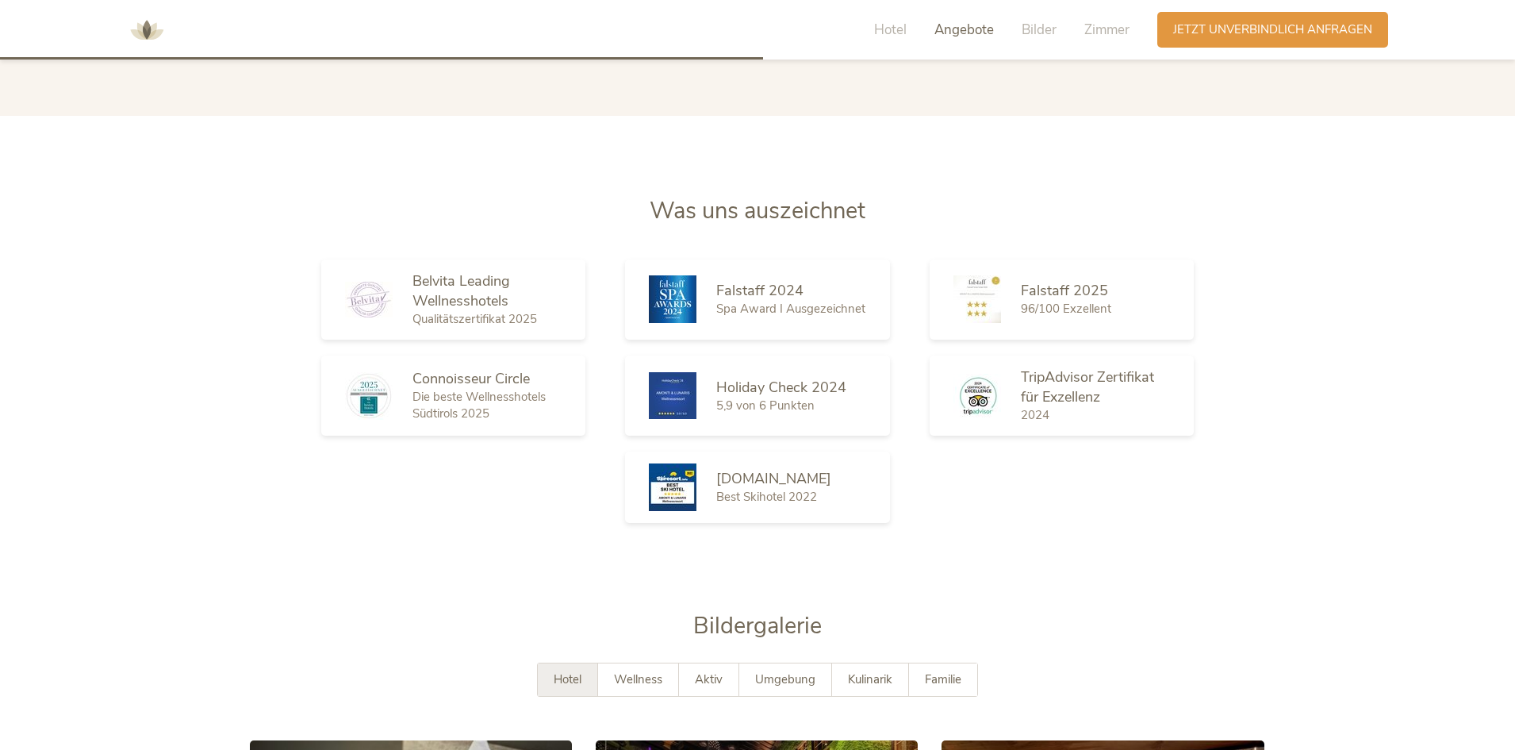
scroll to position [2167, 0]
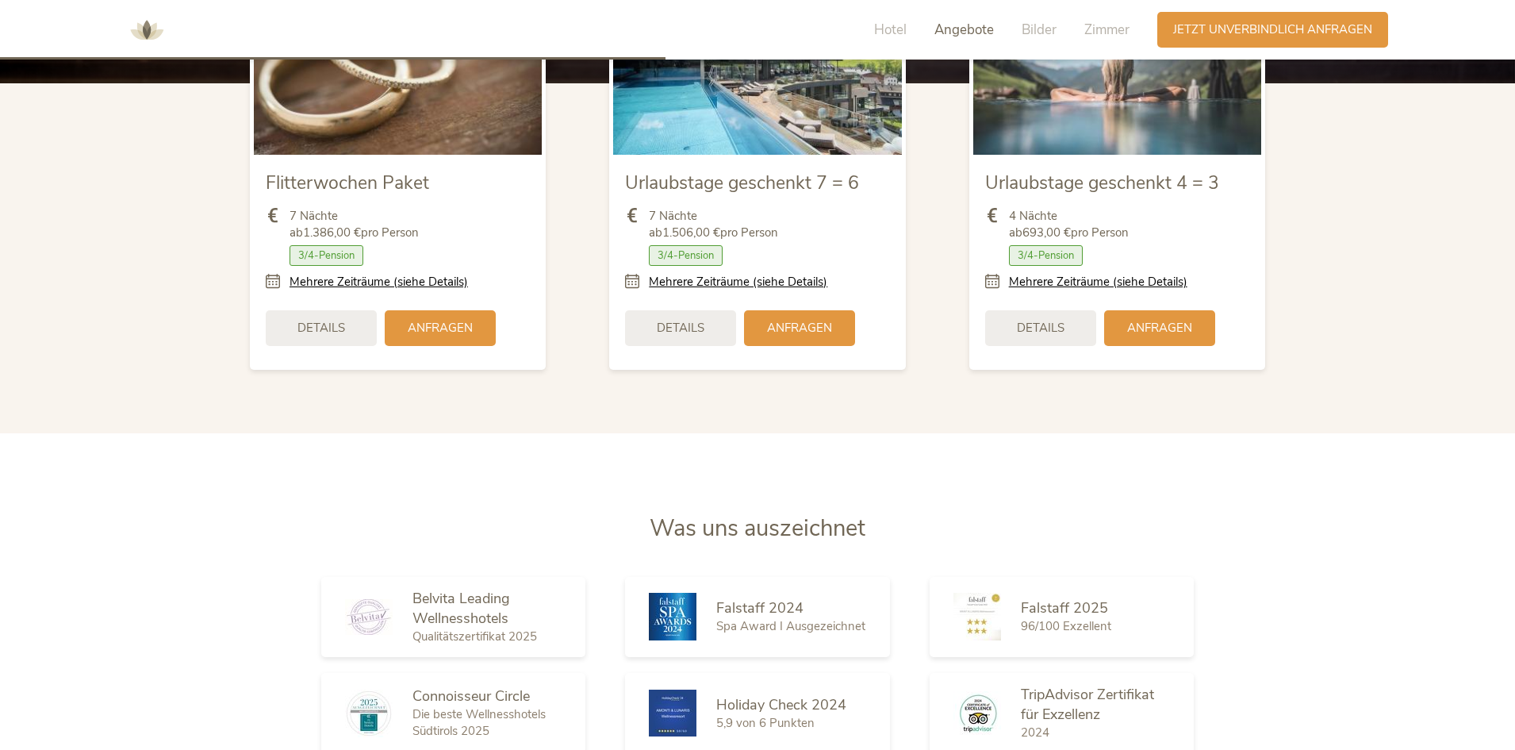
click at [954, 26] on span "Angebote" at bounding box center [965, 30] width 60 height 18
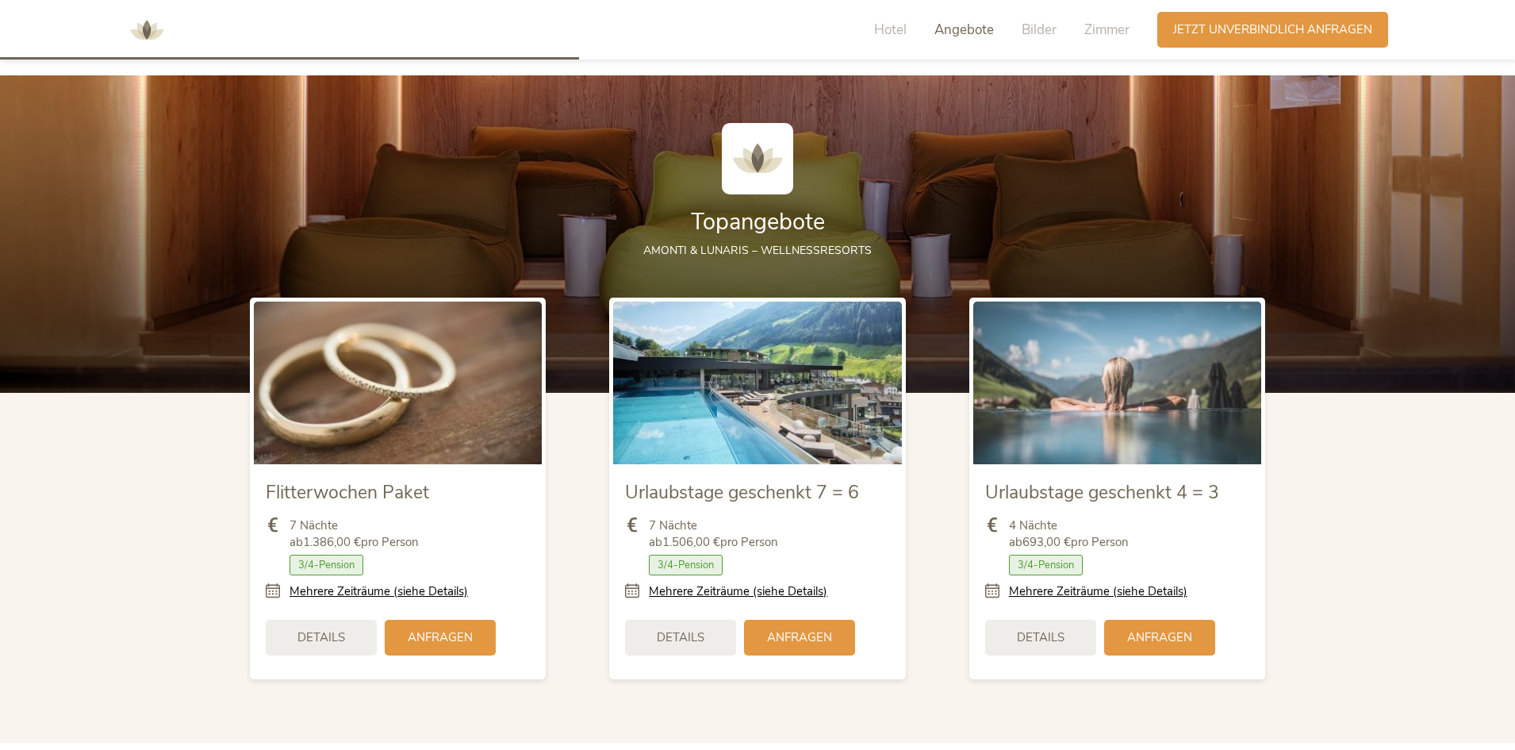
scroll to position [1854, 0]
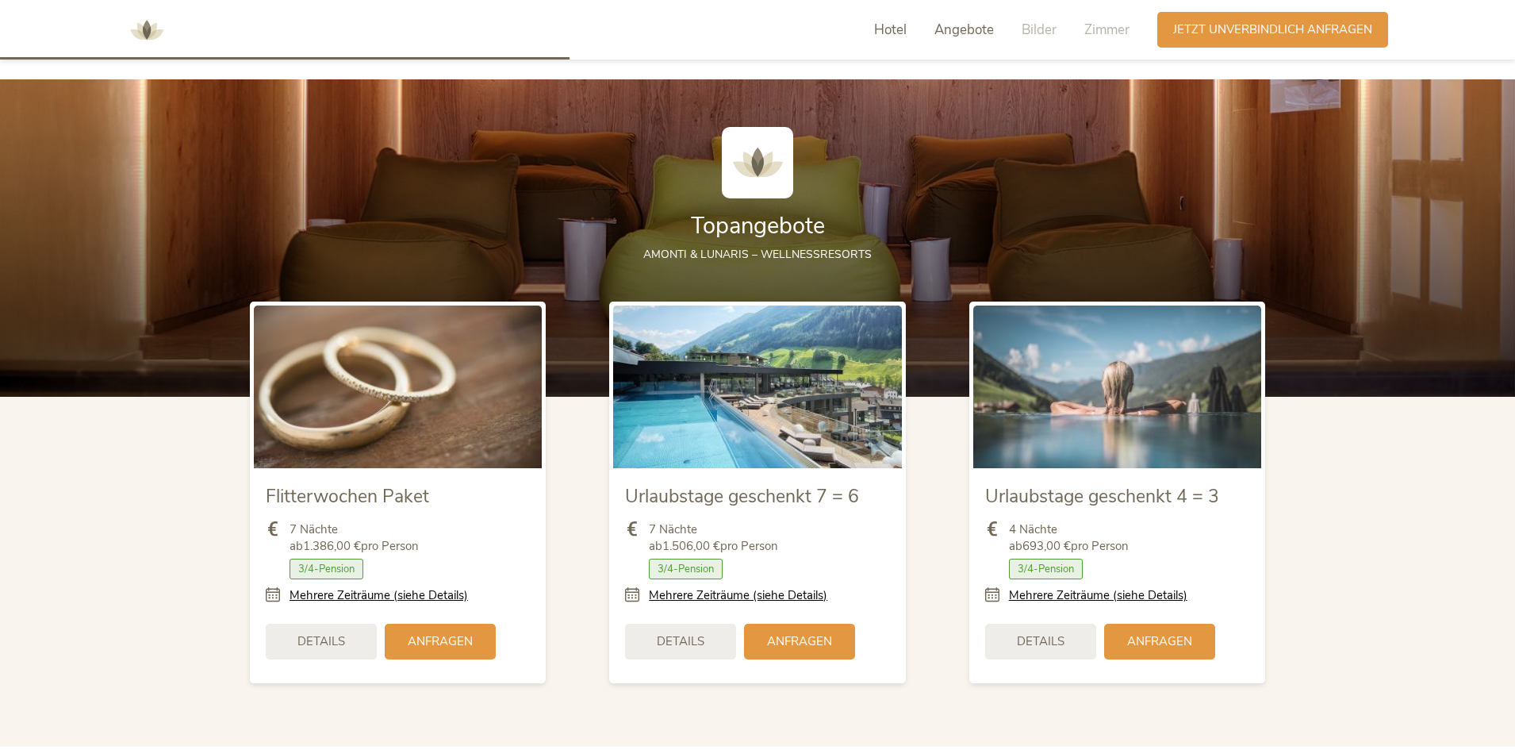
click at [888, 32] on span "Hotel" at bounding box center [890, 30] width 33 height 18
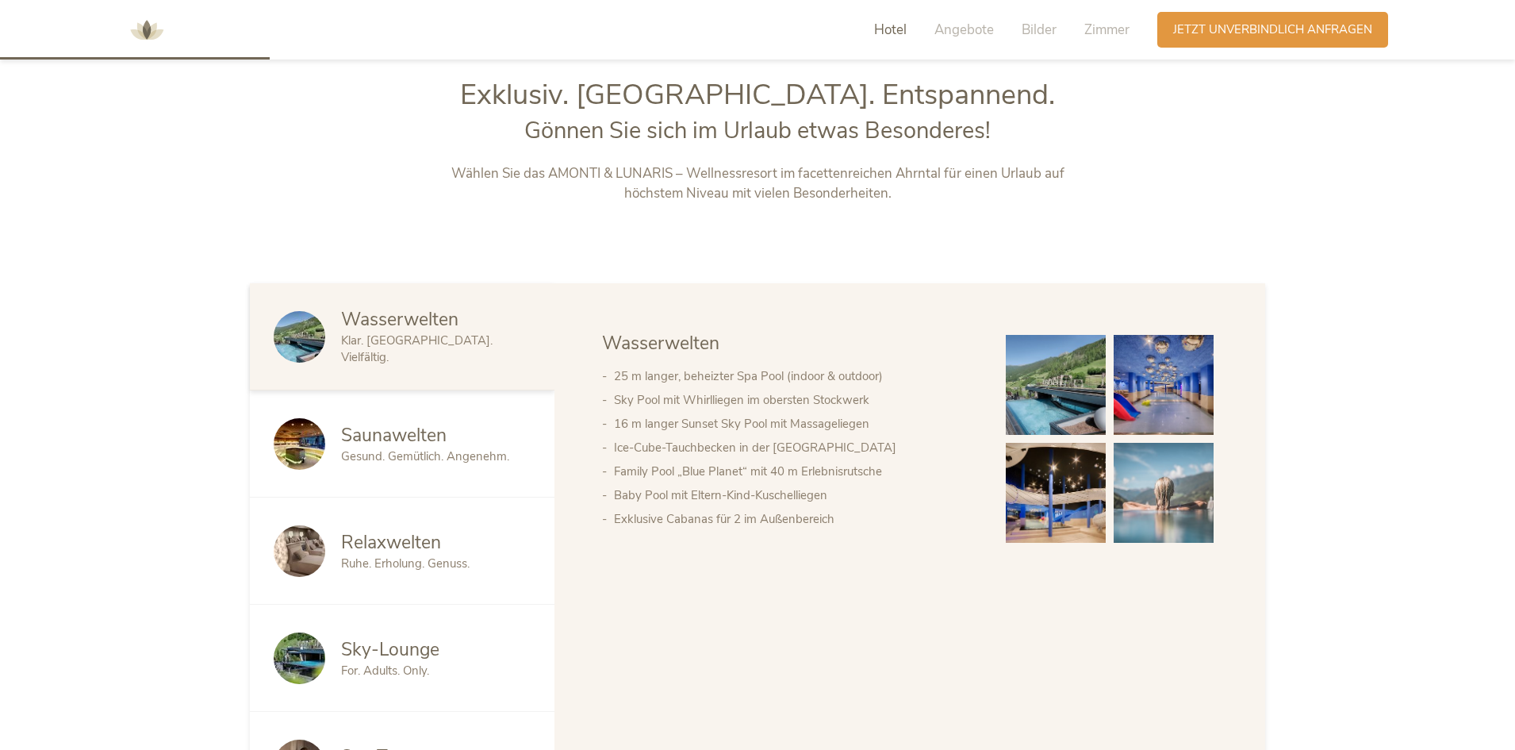
scroll to position [804, 0]
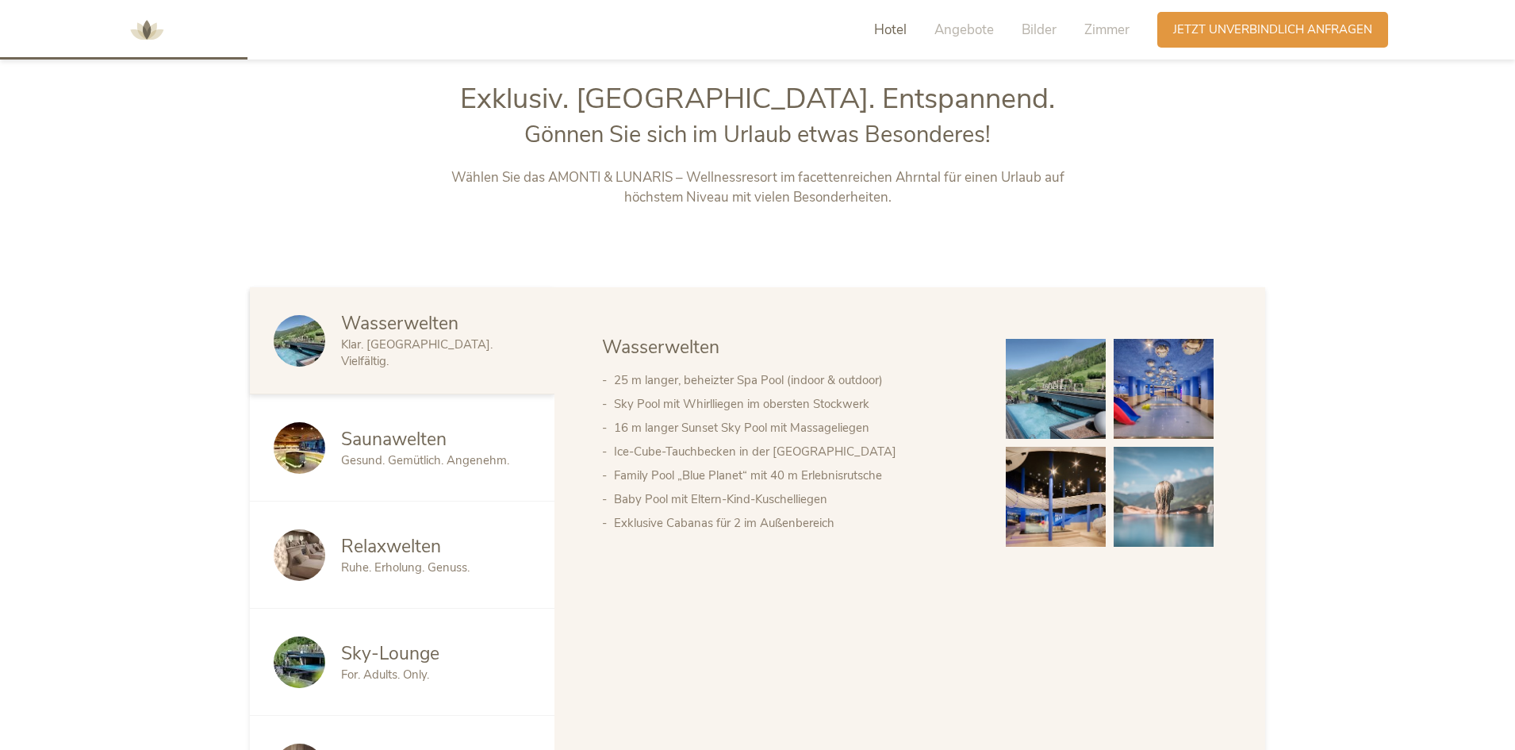
click at [378, 452] on span "Gesund. Gemütlich. Angenehm." at bounding box center [425, 460] width 168 height 16
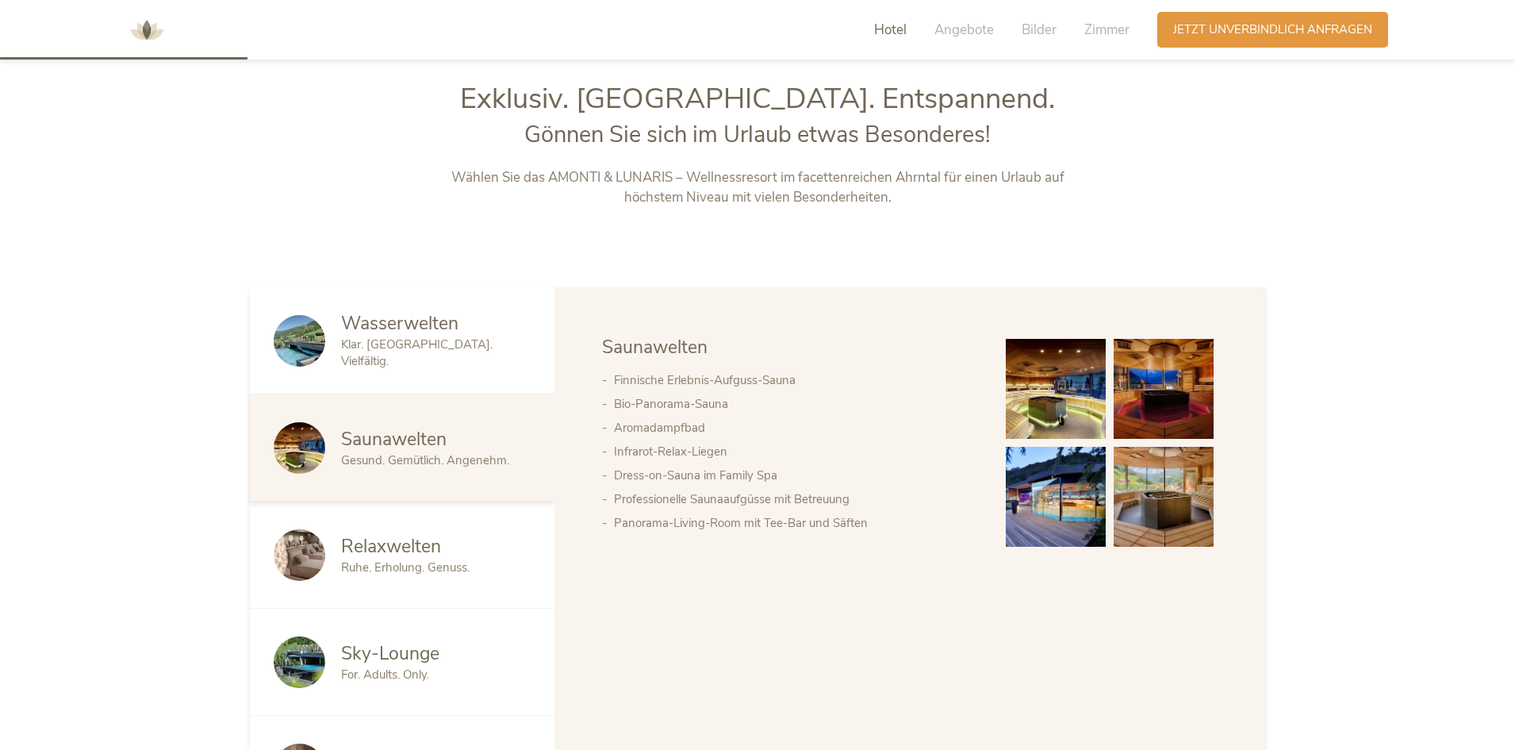
scroll to position [884, 0]
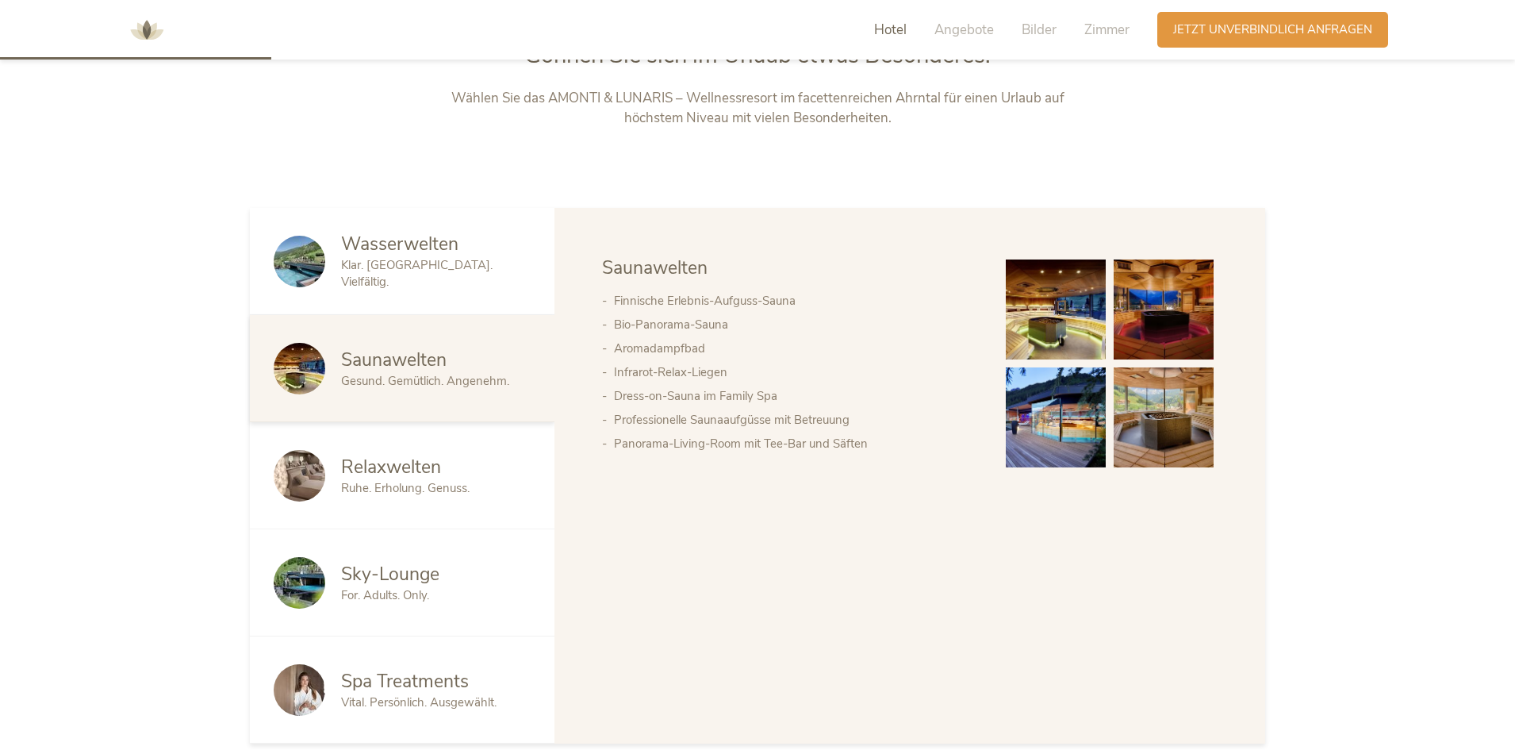
click at [382, 486] on span "Ruhe. Erholung. Genuss." at bounding box center [405, 488] width 129 height 16
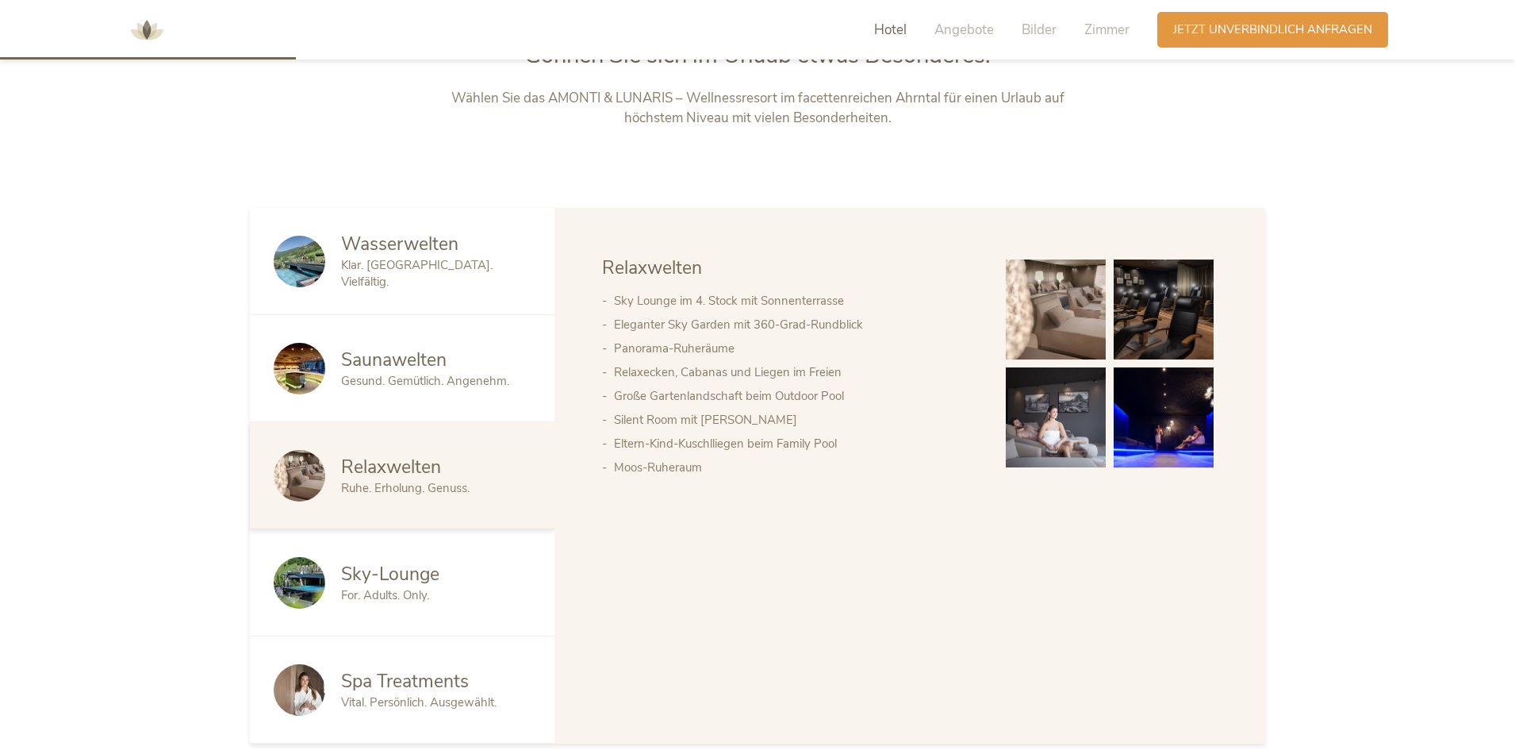
scroll to position [1042, 0]
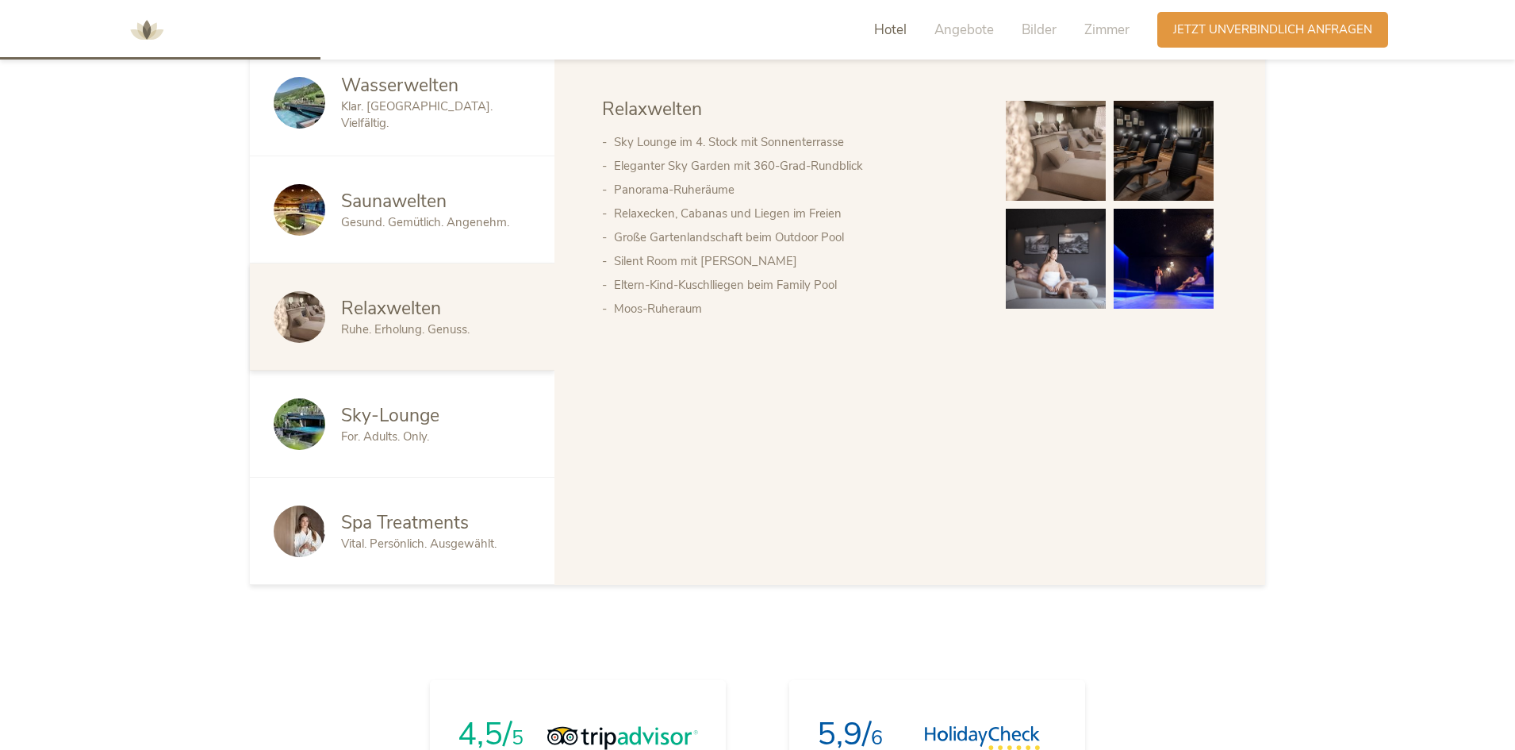
click at [378, 443] on span "For. Adults. Only." at bounding box center [385, 436] width 88 height 16
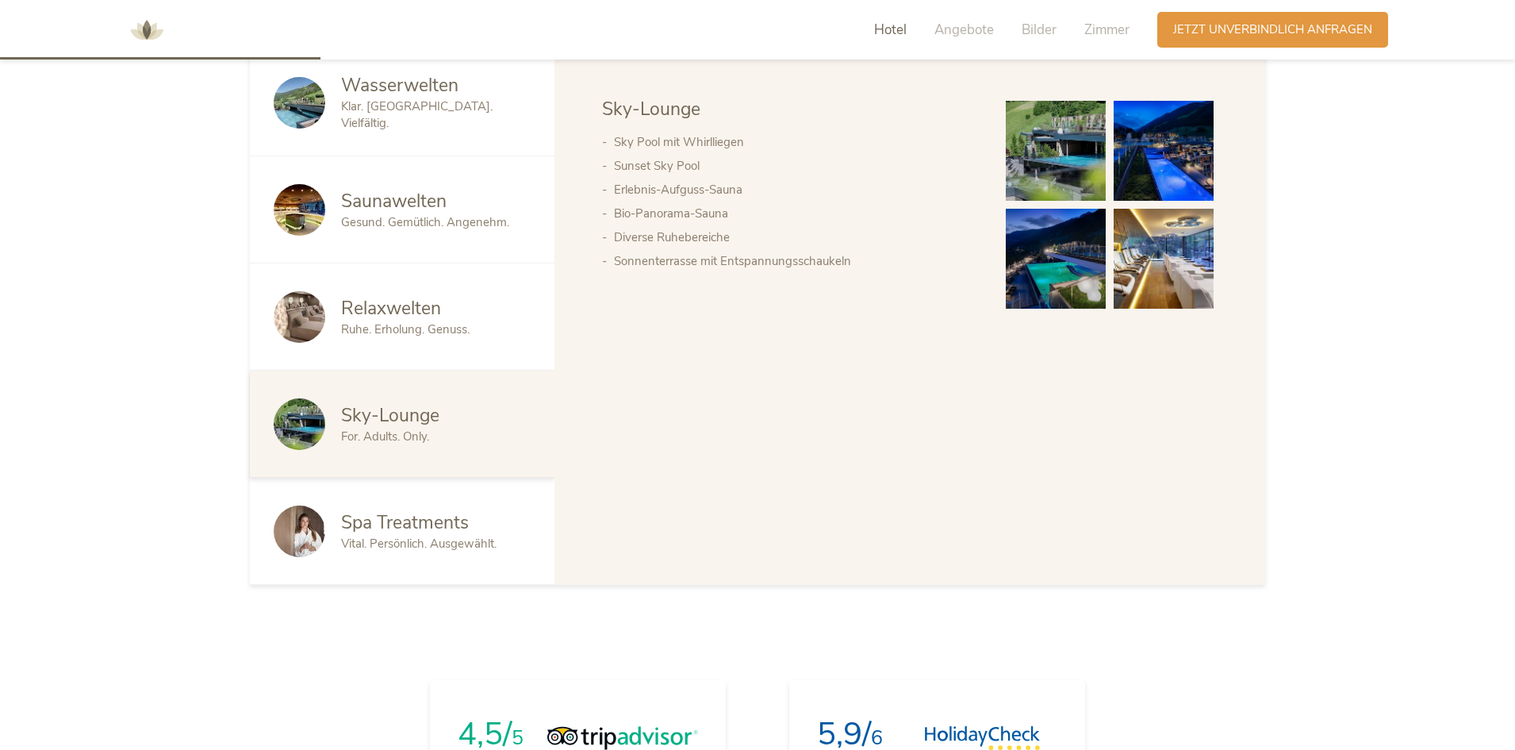
click at [379, 516] on span "Spa Treatments" at bounding box center [405, 522] width 128 height 25
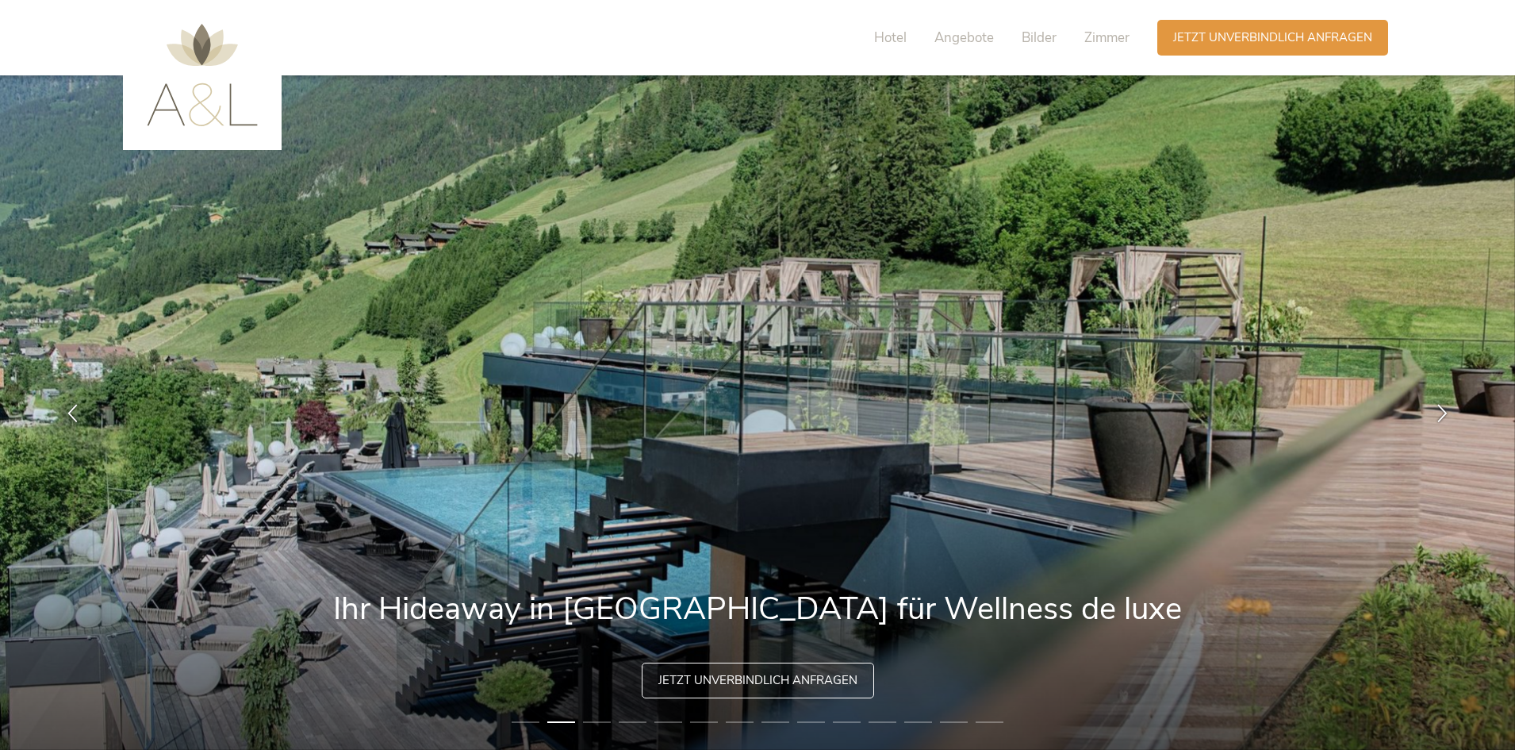
scroll to position [79, 0]
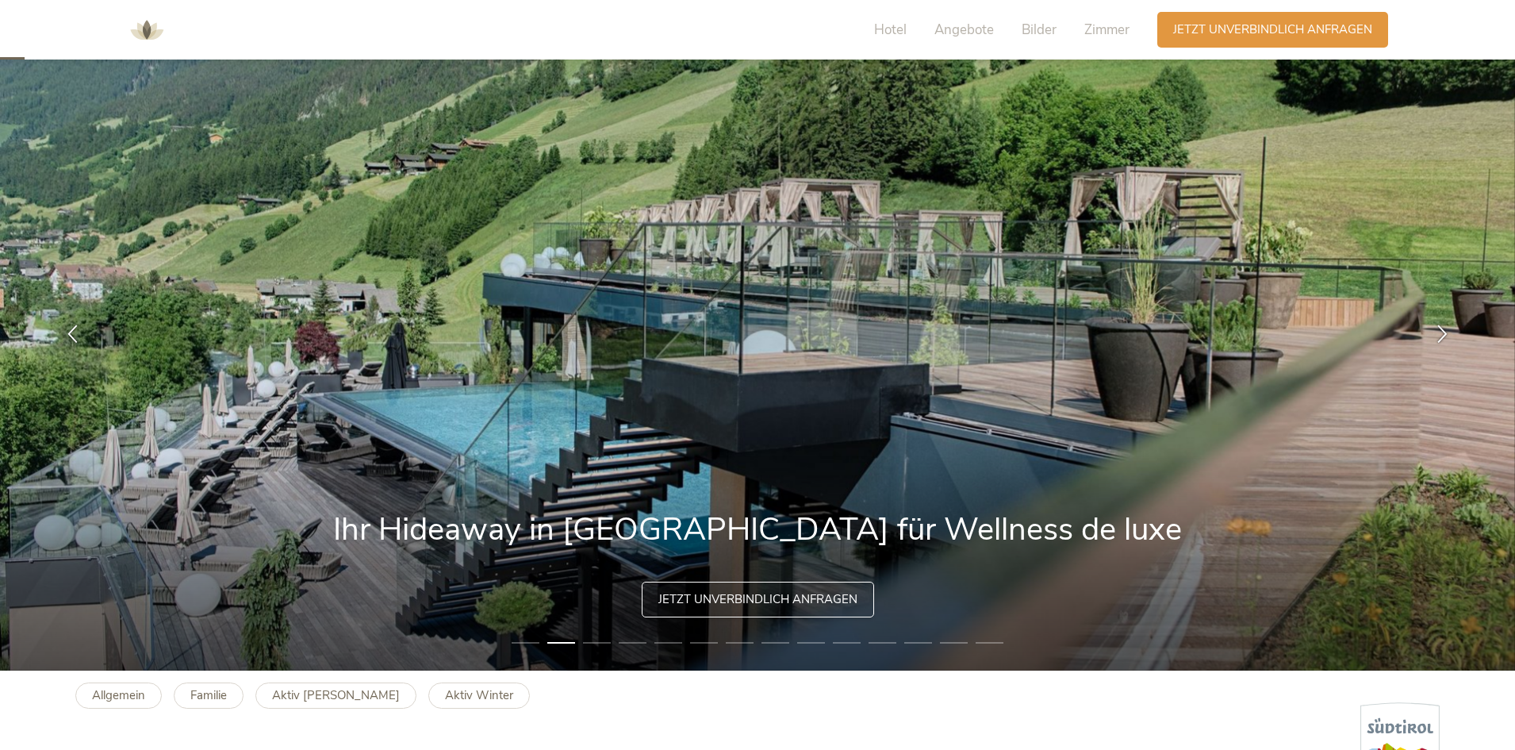
click at [731, 607] on span "Jetzt unverbindlich anfragen" at bounding box center [758, 599] width 199 height 17
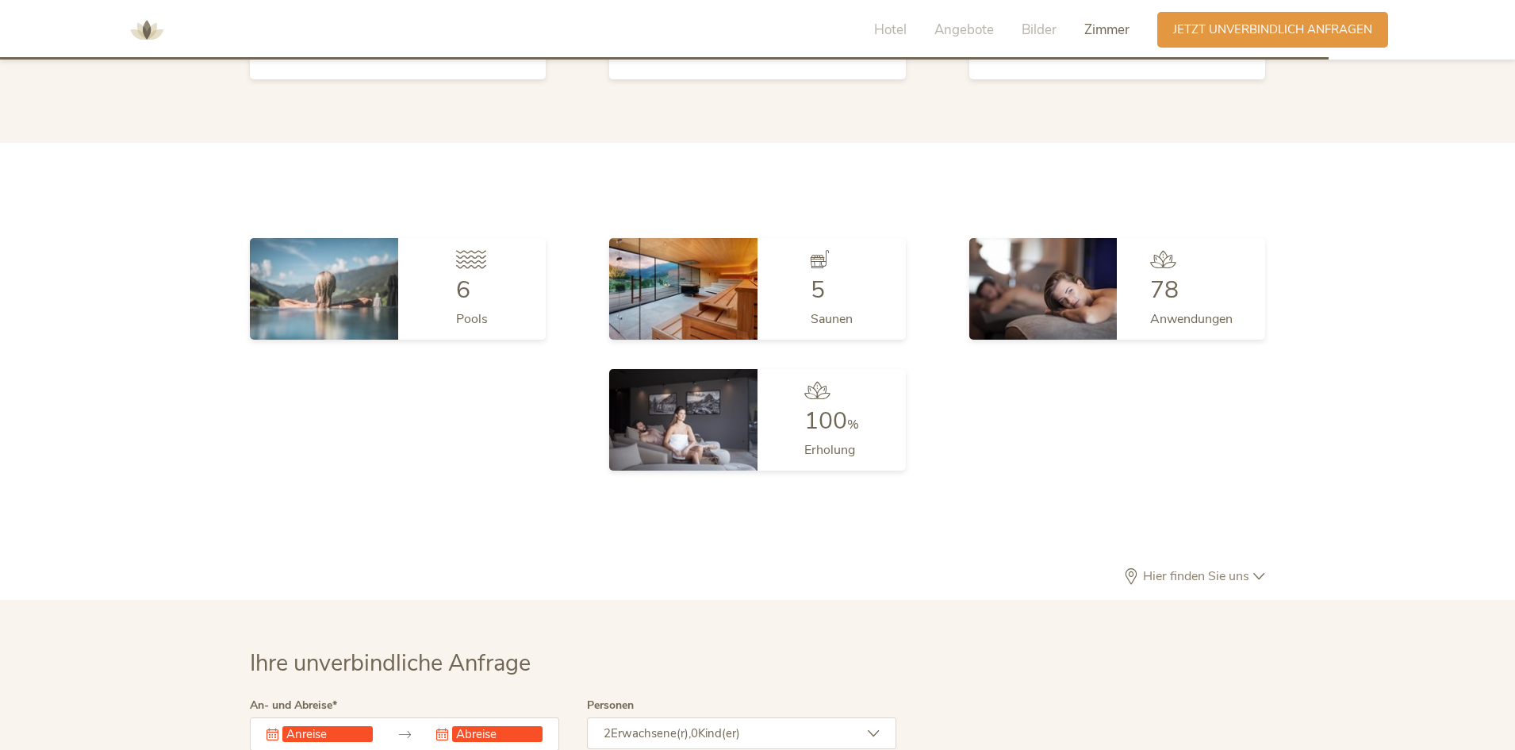
scroll to position [4933, 0]
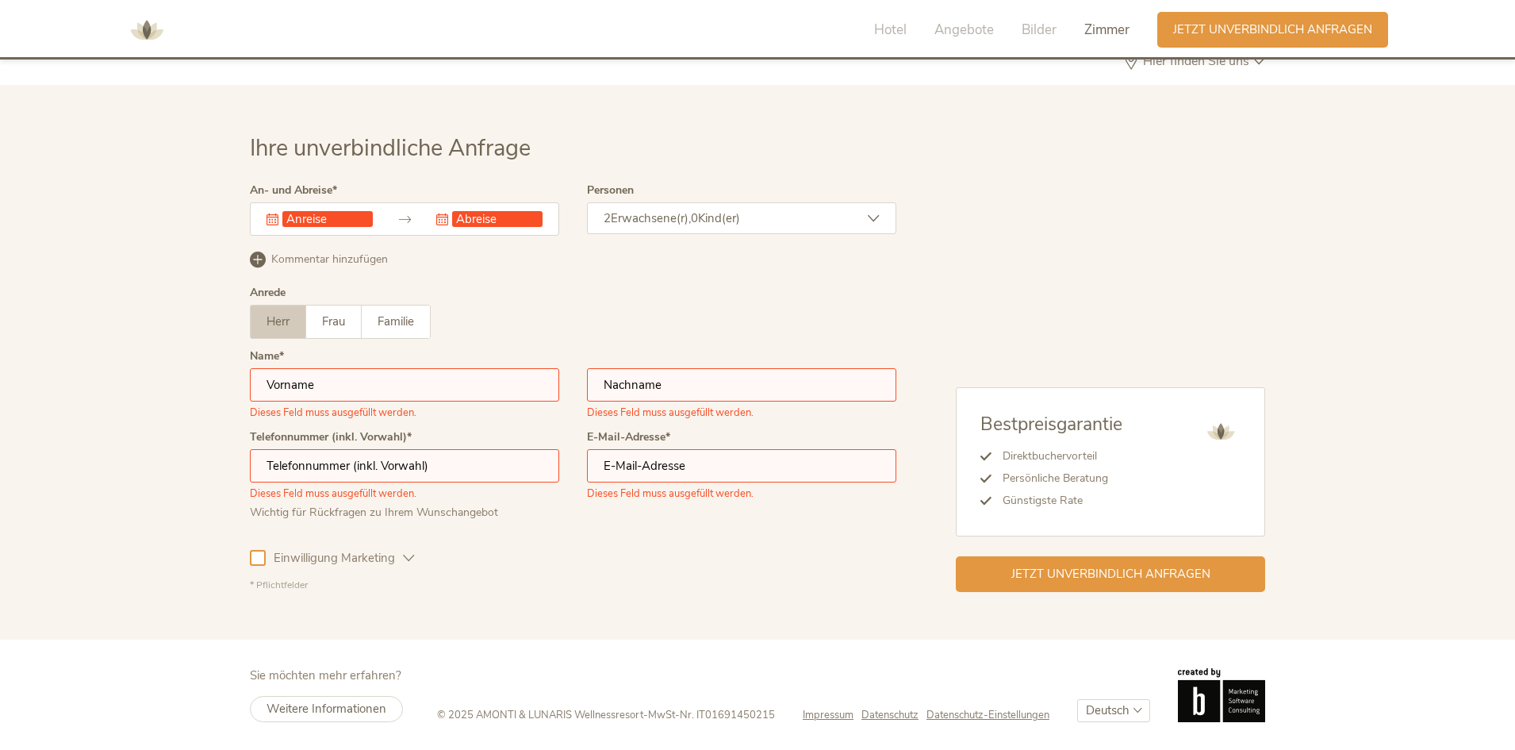
click at [350, 388] on input "text" at bounding box center [404, 384] width 309 height 33
type input "[PERSON_NAME]"
type input "Kaufmann, MBA"
type input "06601312393"
type input "[PERSON_NAME][EMAIL_ADDRESS][DOMAIN_NAME]"
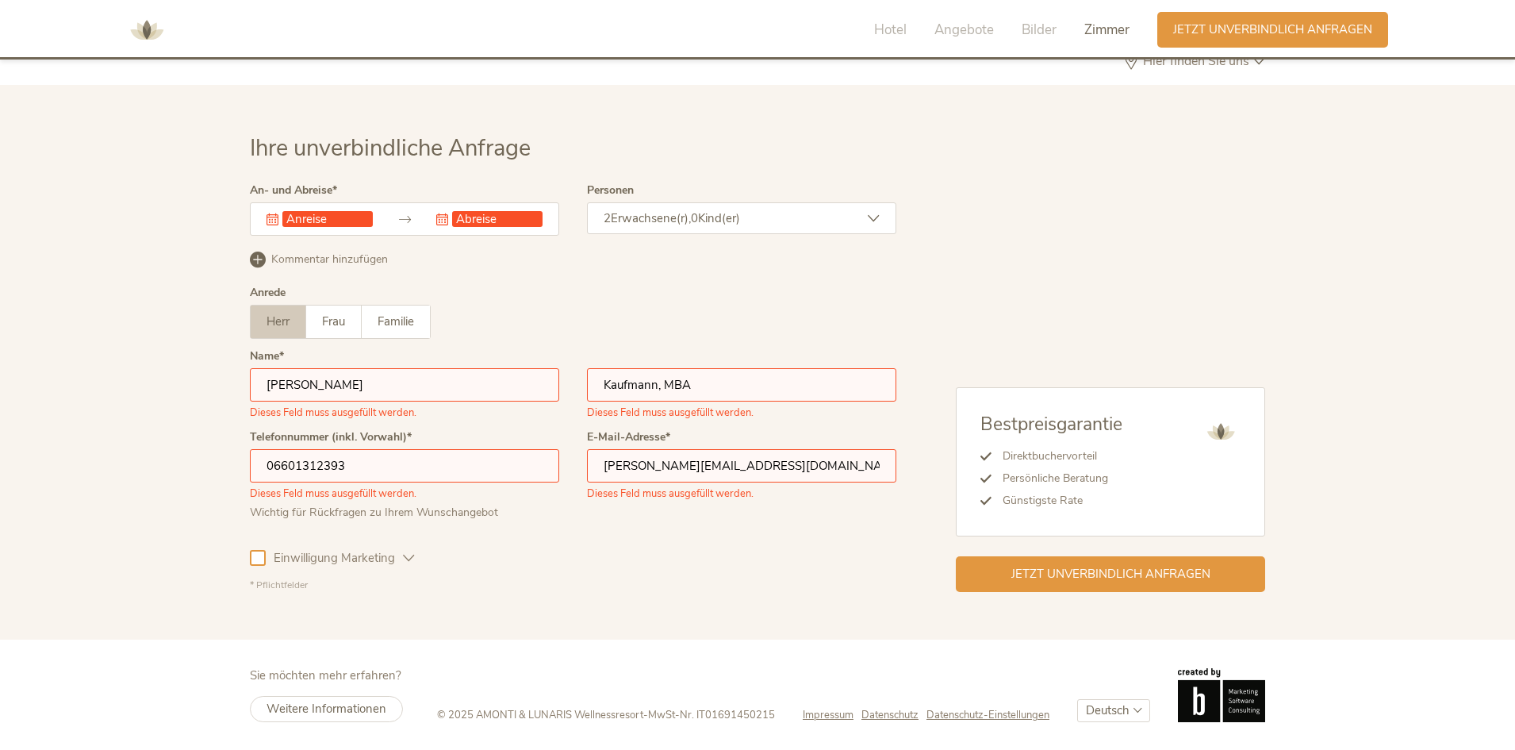
scroll to position [4896, 0]
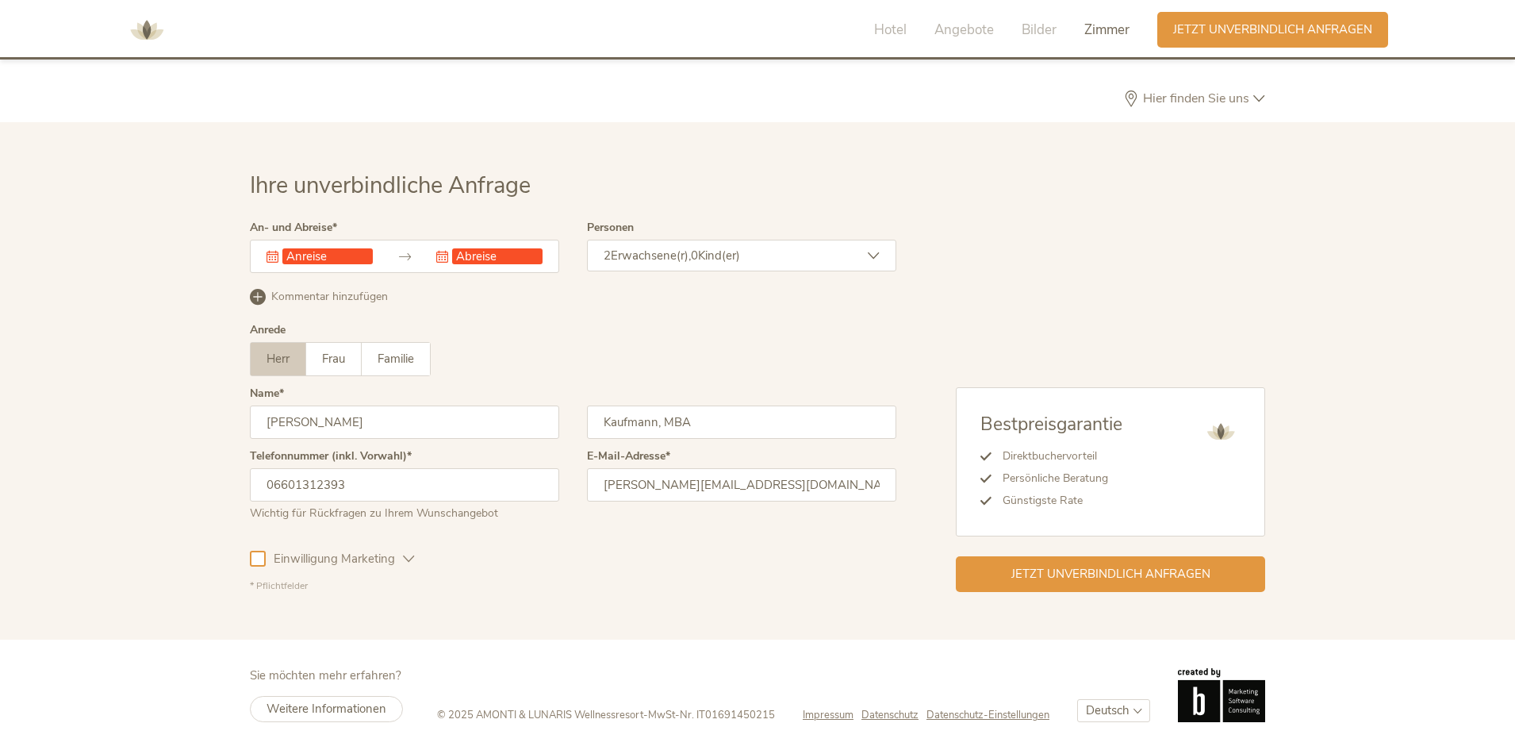
click at [330, 254] on input "text" at bounding box center [327, 256] width 90 height 16
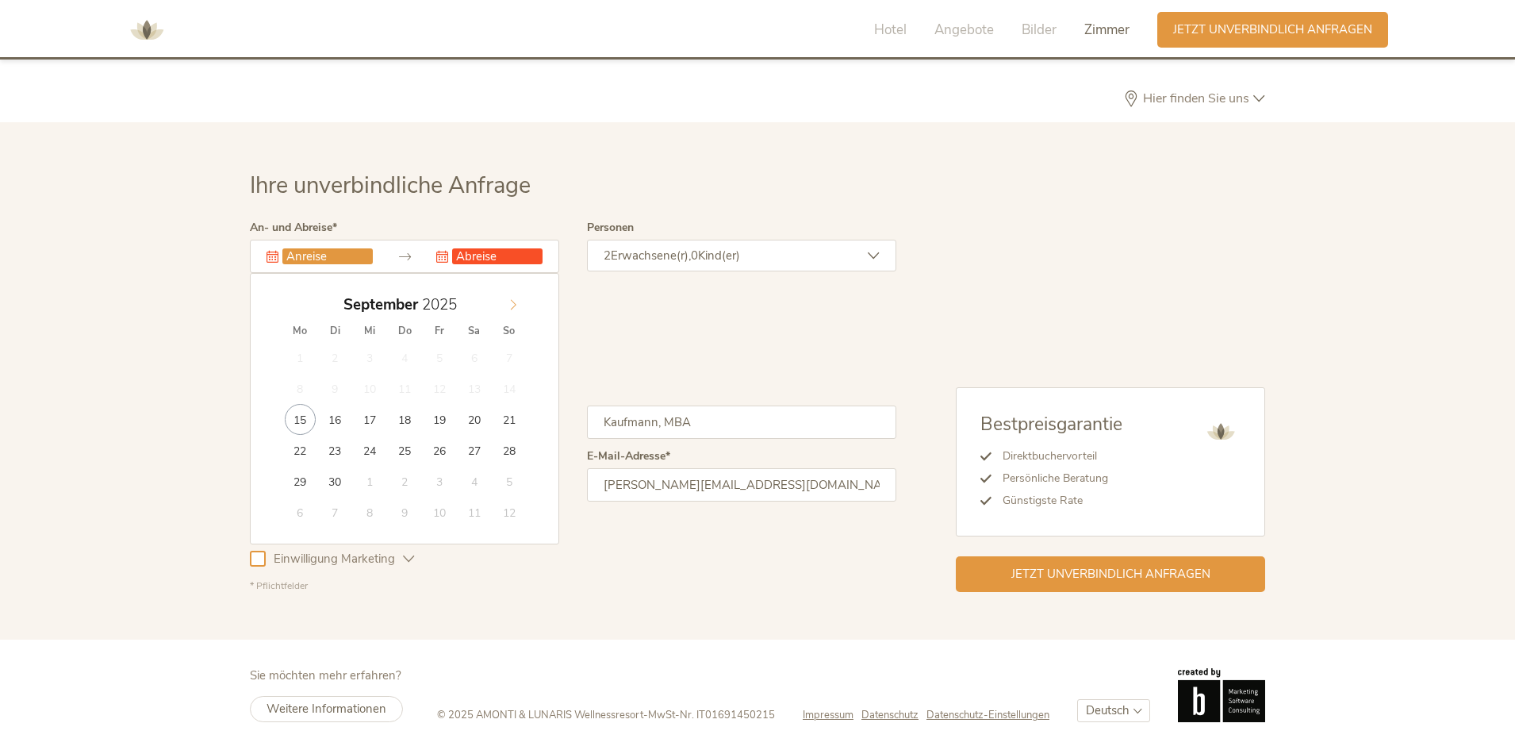
click at [505, 310] on span at bounding box center [513, 301] width 27 height 22
click at [513, 304] on icon at bounding box center [513, 304] width 11 height 11
type input "[DATE]"
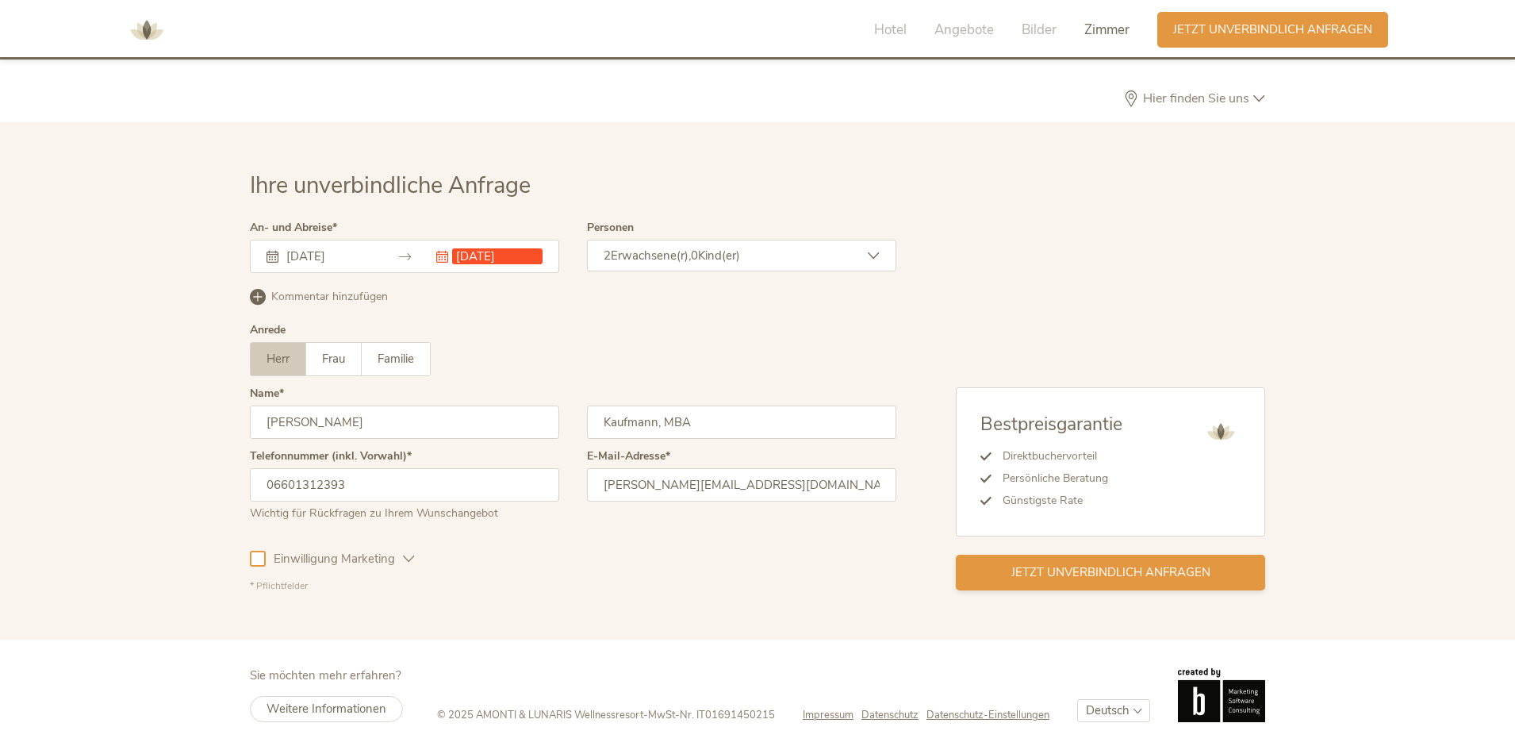
click at [1040, 575] on span "Jetzt unverbindlich anfragen" at bounding box center [1111, 572] width 199 height 17
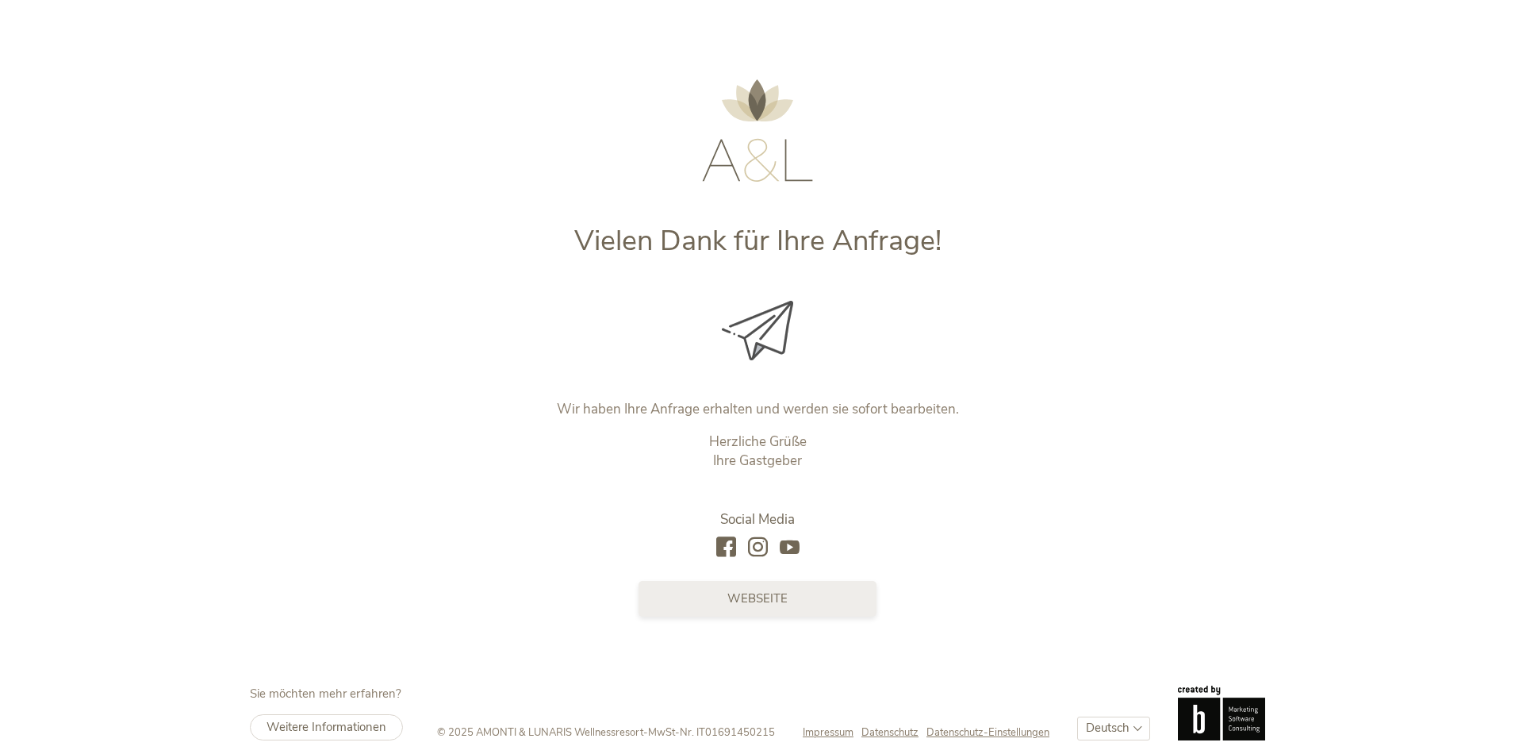
click at [784, 608] on link "Webseite" at bounding box center [758, 599] width 238 height 36
